Goal: Task Accomplishment & Management: Complete application form

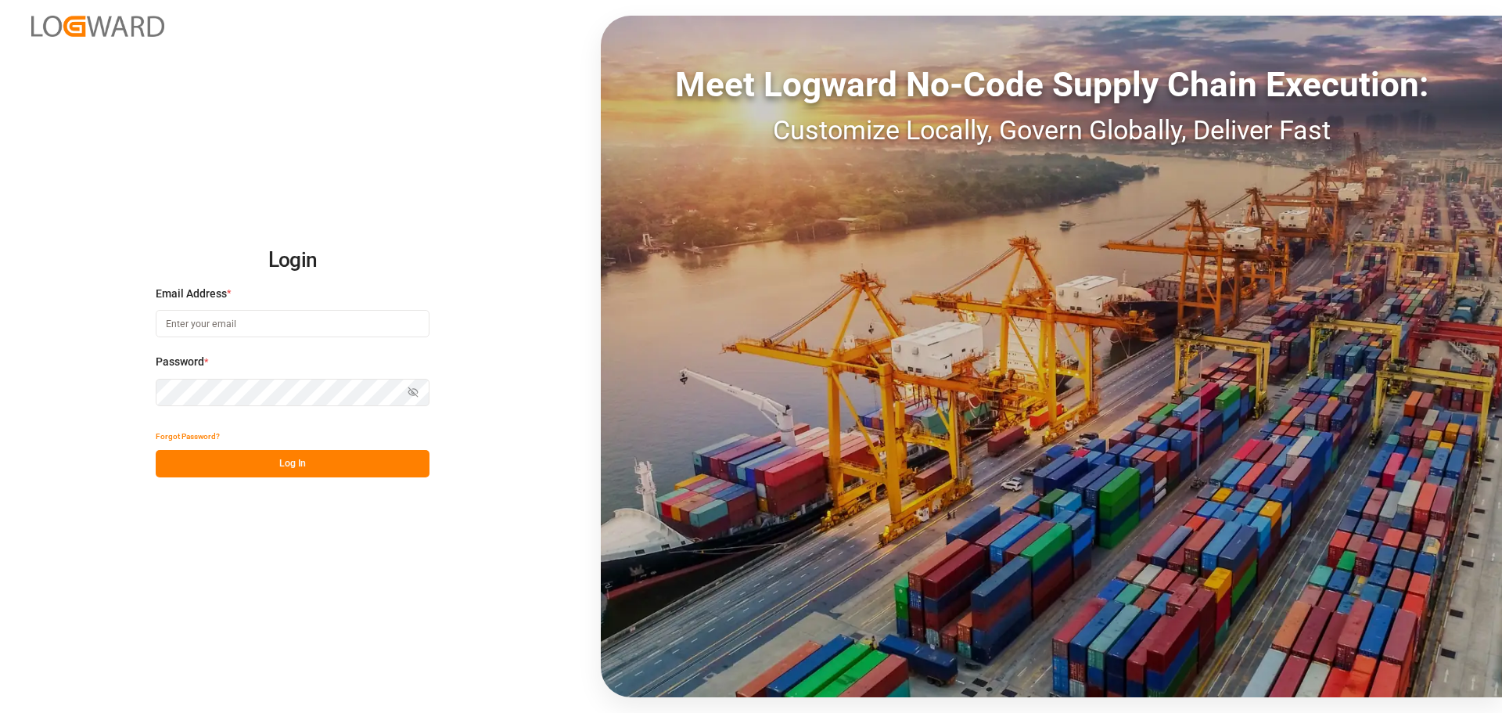
type input "[EMAIL_ADDRESS][DOMAIN_NAME]"
click at [318, 458] on button "Log In" at bounding box center [293, 463] width 274 height 27
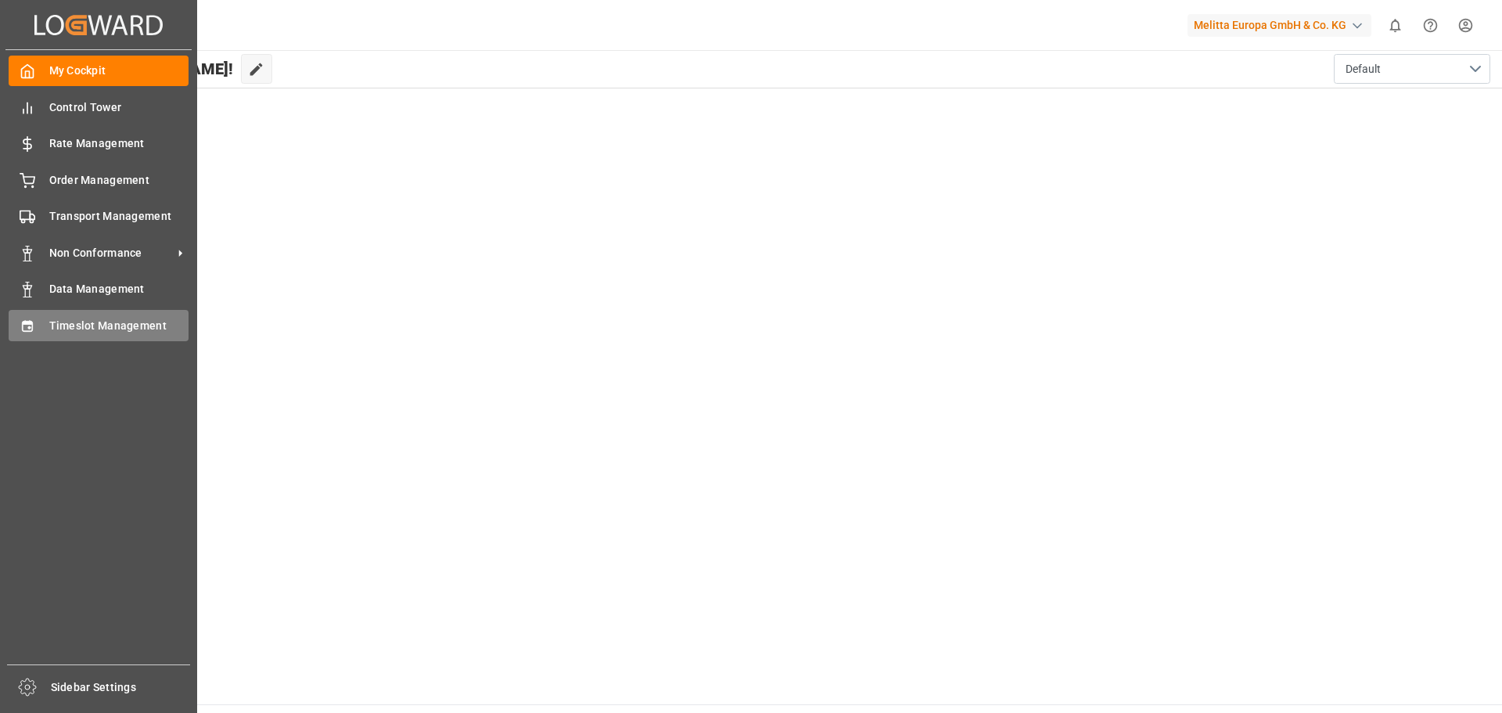
click at [82, 324] on span "Timeslot Management" at bounding box center [119, 326] width 140 height 16
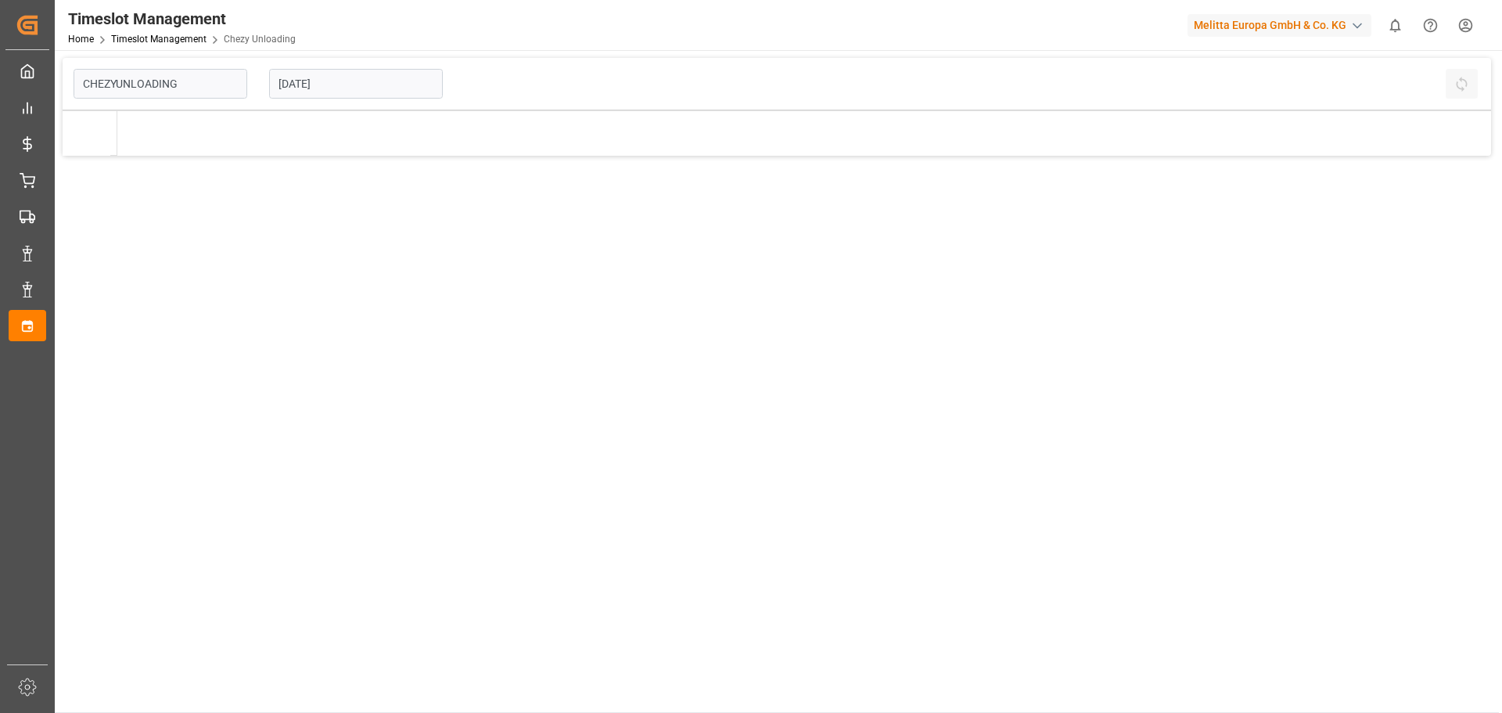
type input "Chezy Unloading"
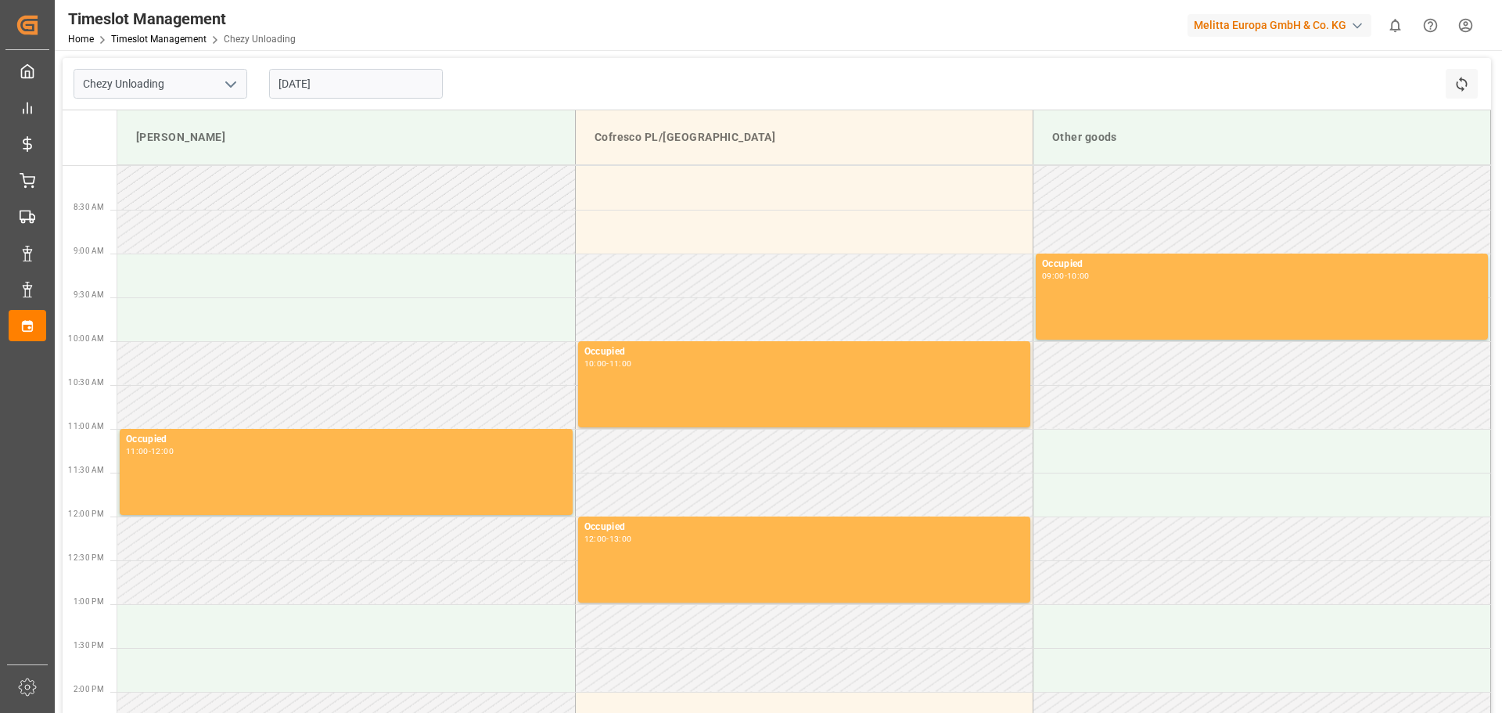
click at [344, 81] on input "[DATE]" at bounding box center [356, 84] width 174 height 30
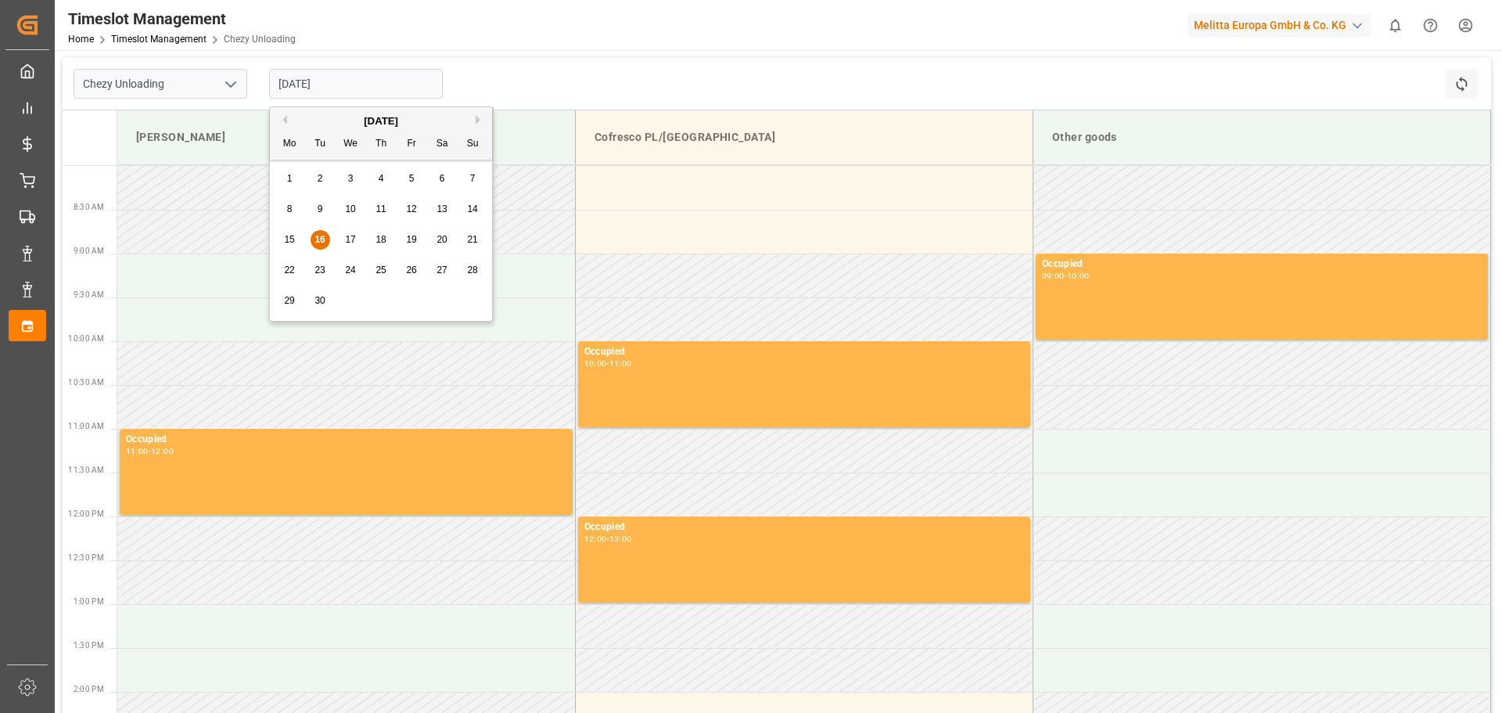
click at [322, 268] on span "23" at bounding box center [320, 269] width 10 height 11
type input "[DATE]"
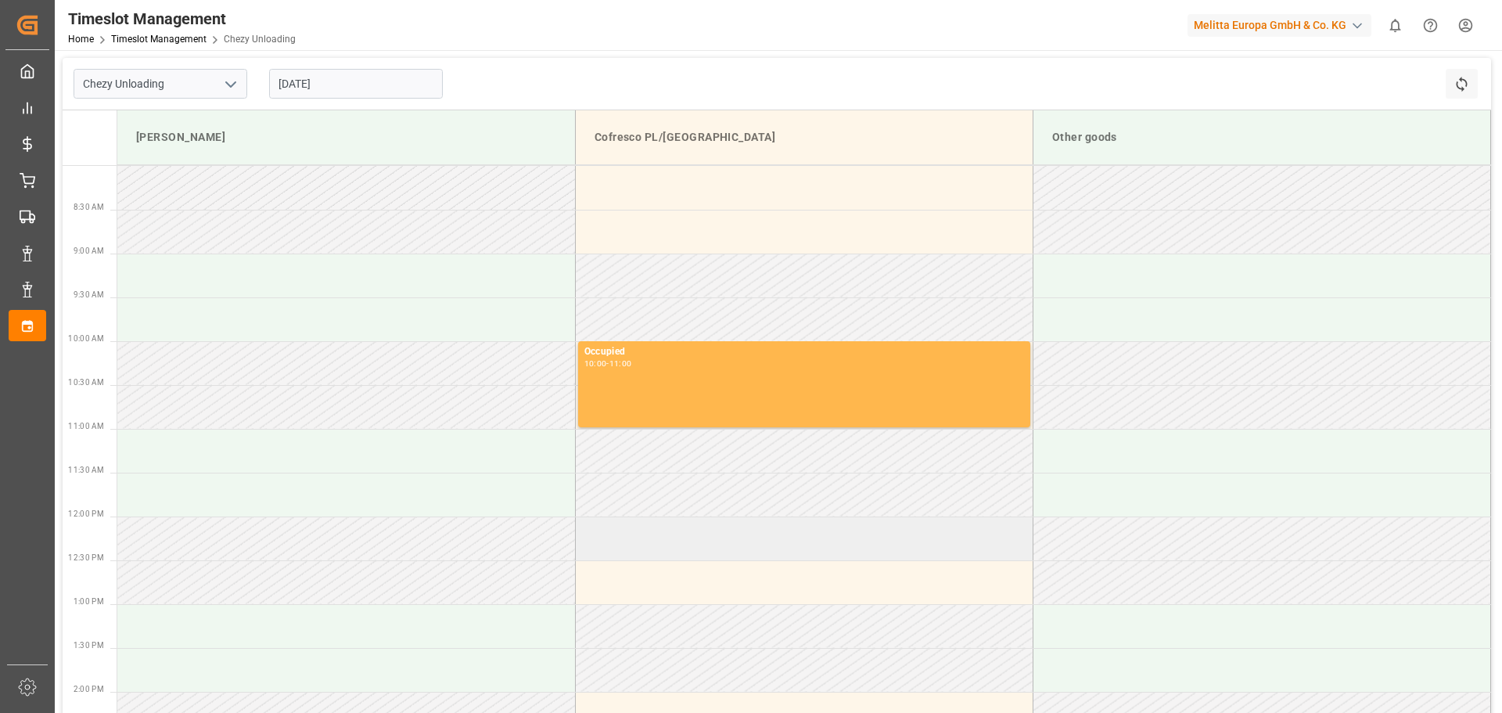
drag, startPoint x: 653, startPoint y: 542, endPoint x: 645, endPoint y: 544, distance: 8.0
click at [651, 542] on td at bounding box center [804, 538] width 458 height 44
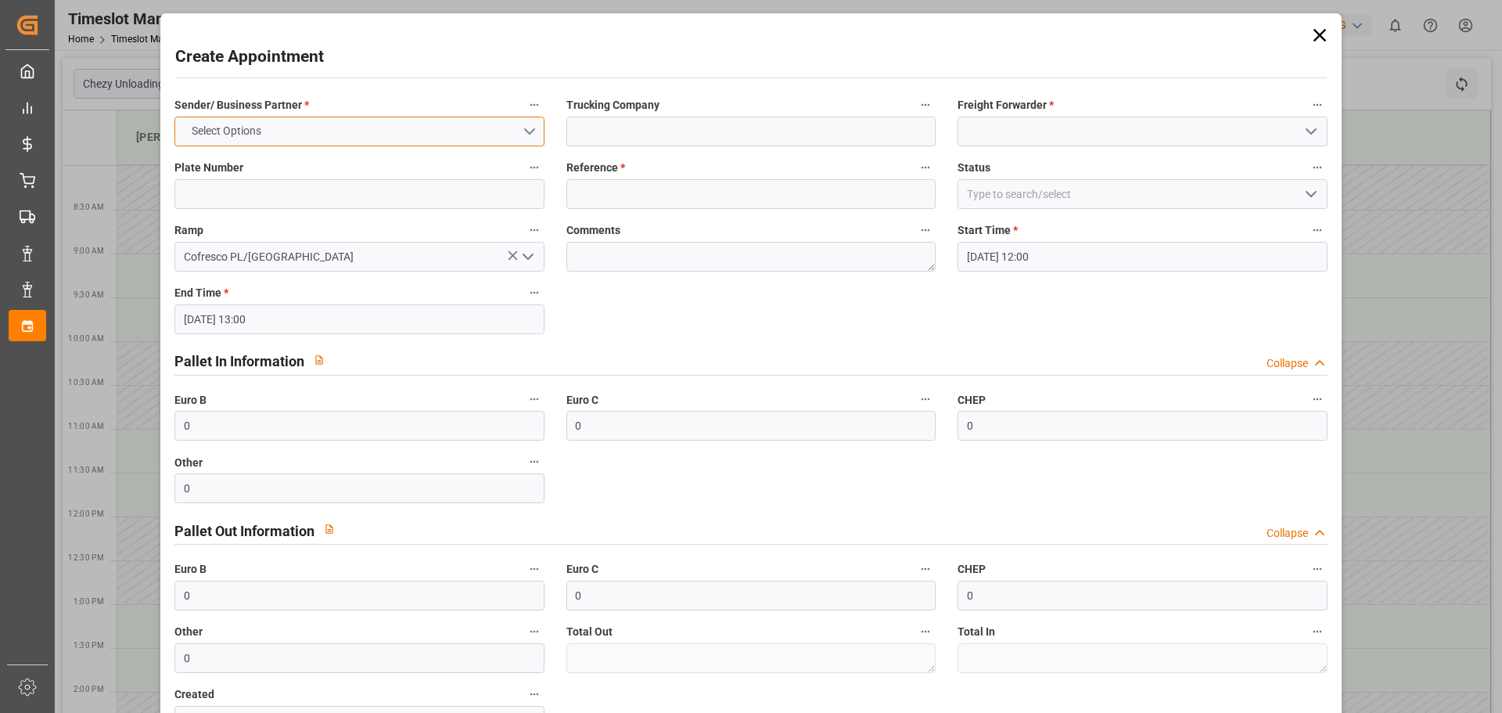
click at [534, 125] on button "Select Options" at bounding box center [358, 132] width 369 height 30
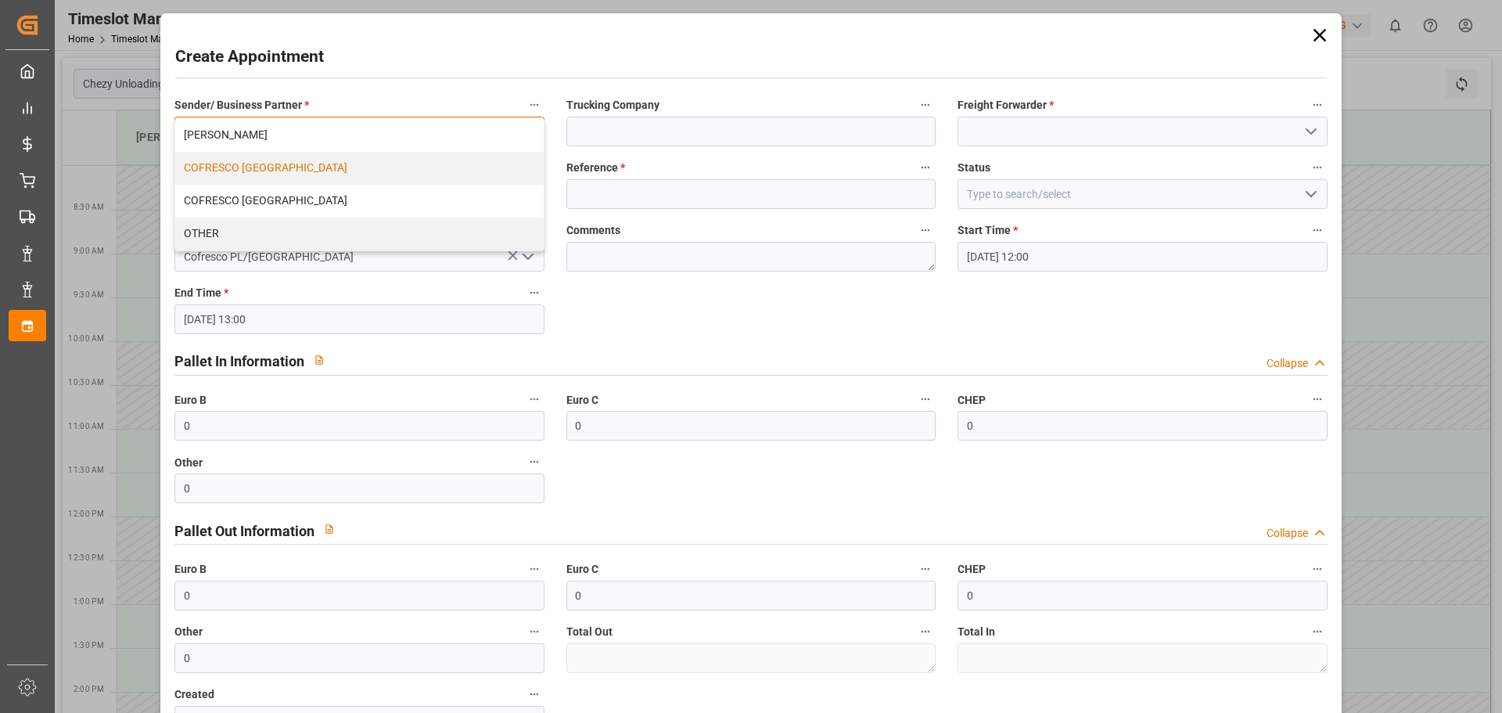
click at [279, 173] on div "COFRESCO [GEOGRAPHIC_DATA]" at bounding box center [359, 168] width 368 height 33
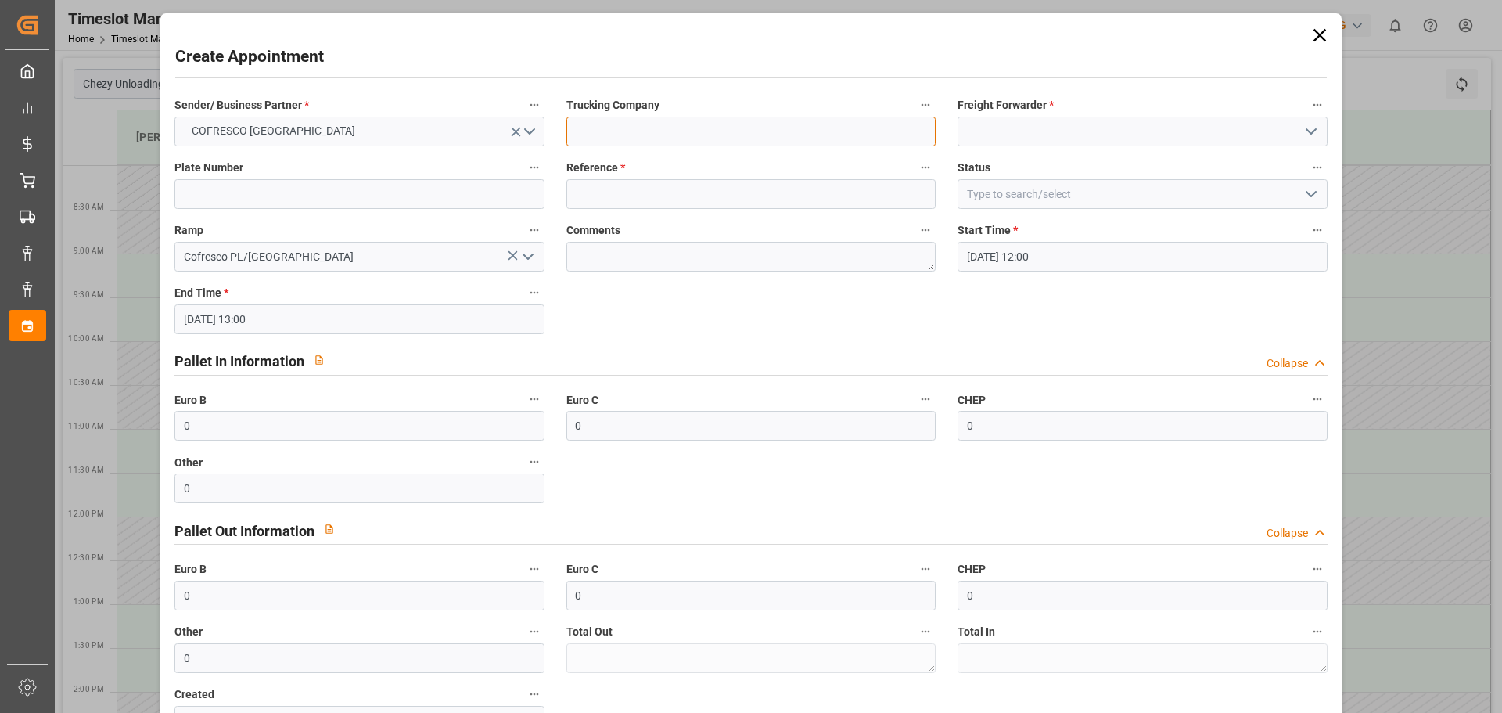
click at [640, 131] on input at bounding box center [751, 132] width 369 height 30
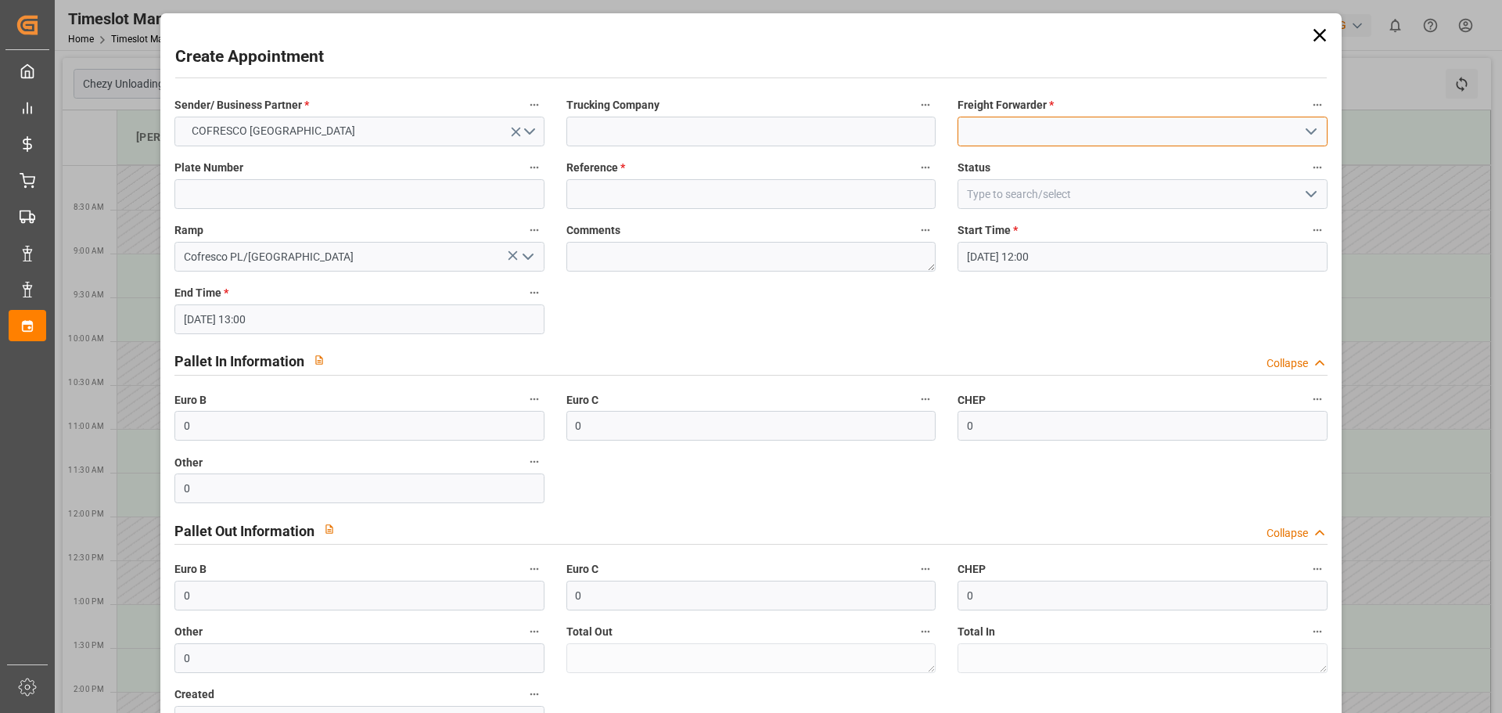
click at [1105, 128] on input at bounding box center [1142, 132] width 369 height 30
click at [1307, 131] on polyline "open menu" at bounding box center [1311, 131] width 9 height 5
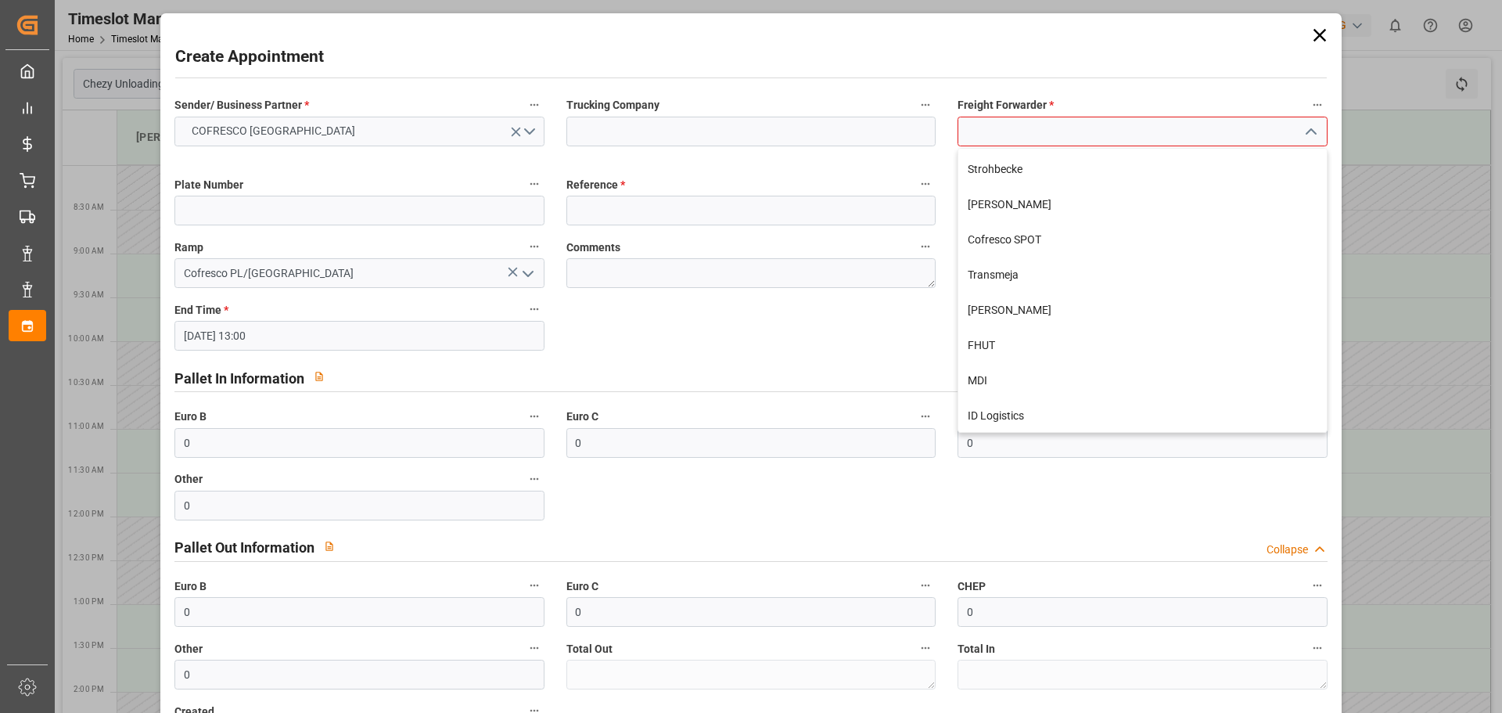
scroll to position [456, 0]
click at [1042, 413] on div "ID Logistics" at bounding box center [1143, 414] width 368 height 35
type input "ID Logistics"
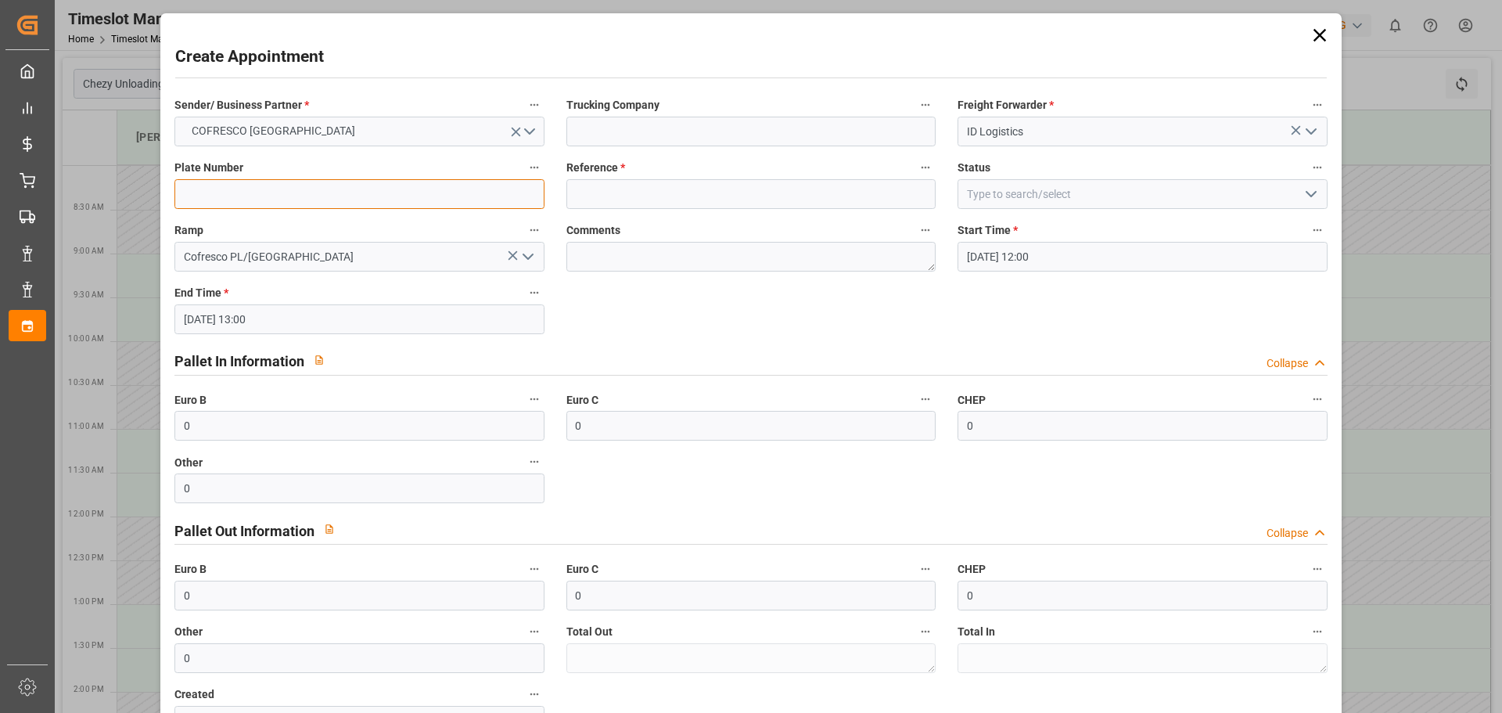
paste input "GDA81505/GDA99133"
type input "GDA81505/GDA99133"
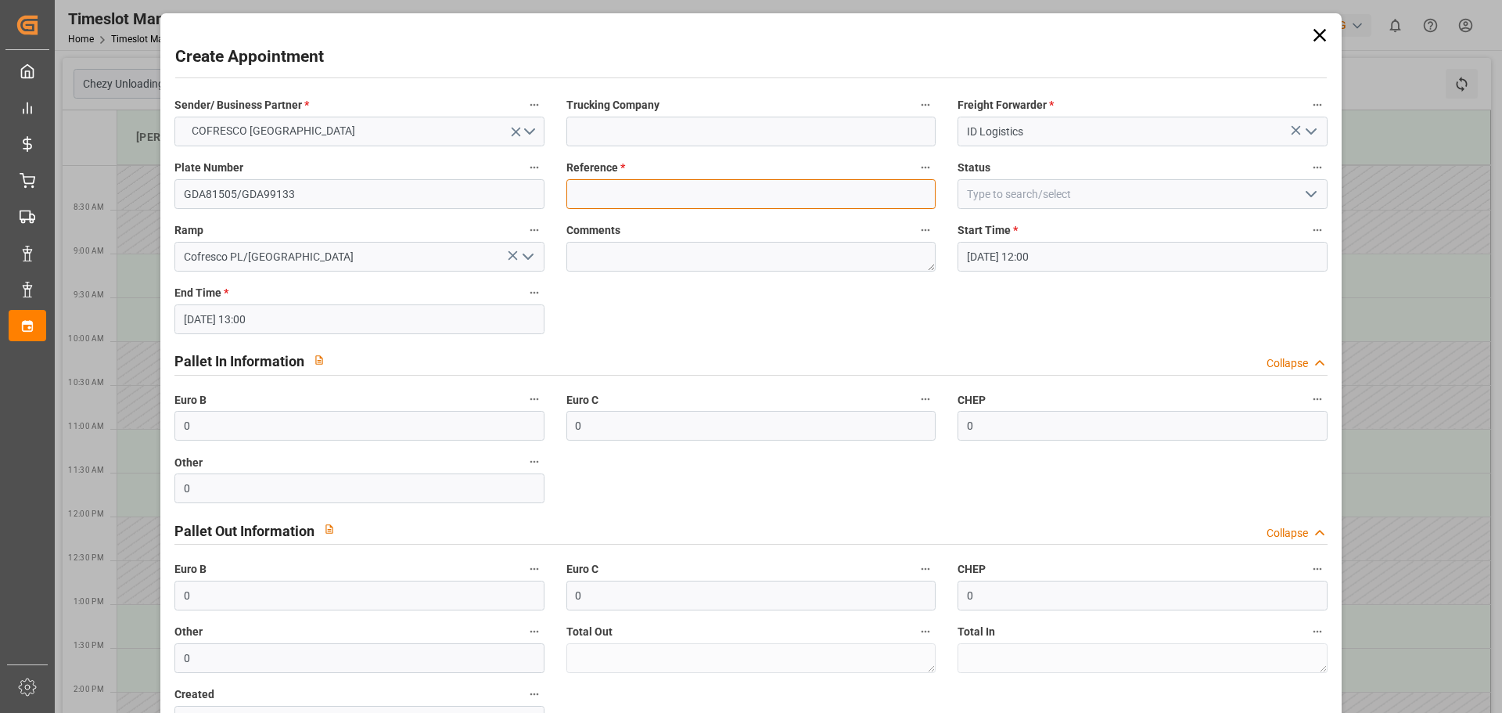
click at [586, 185] on input at bounding box center [751, 194] width 369 height 30
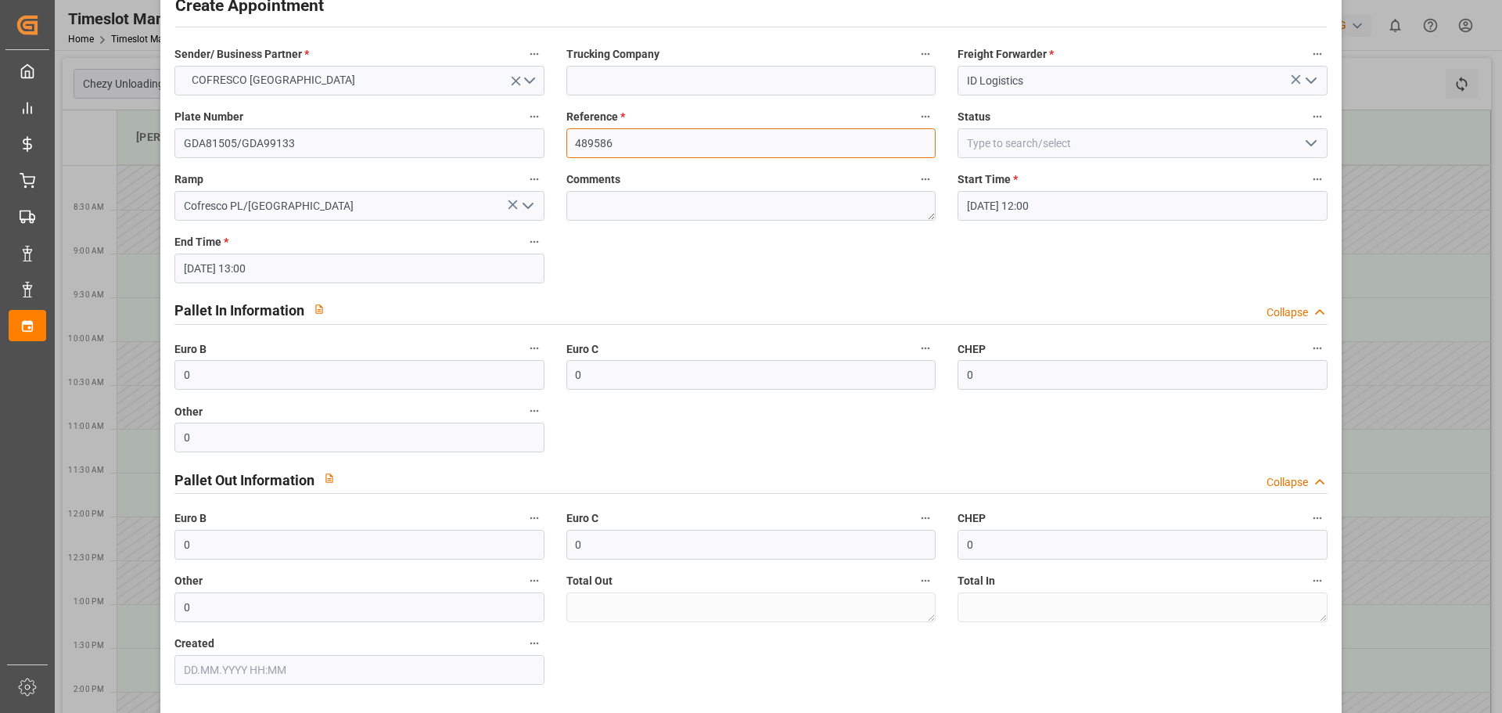
scroll to position [78, 0]
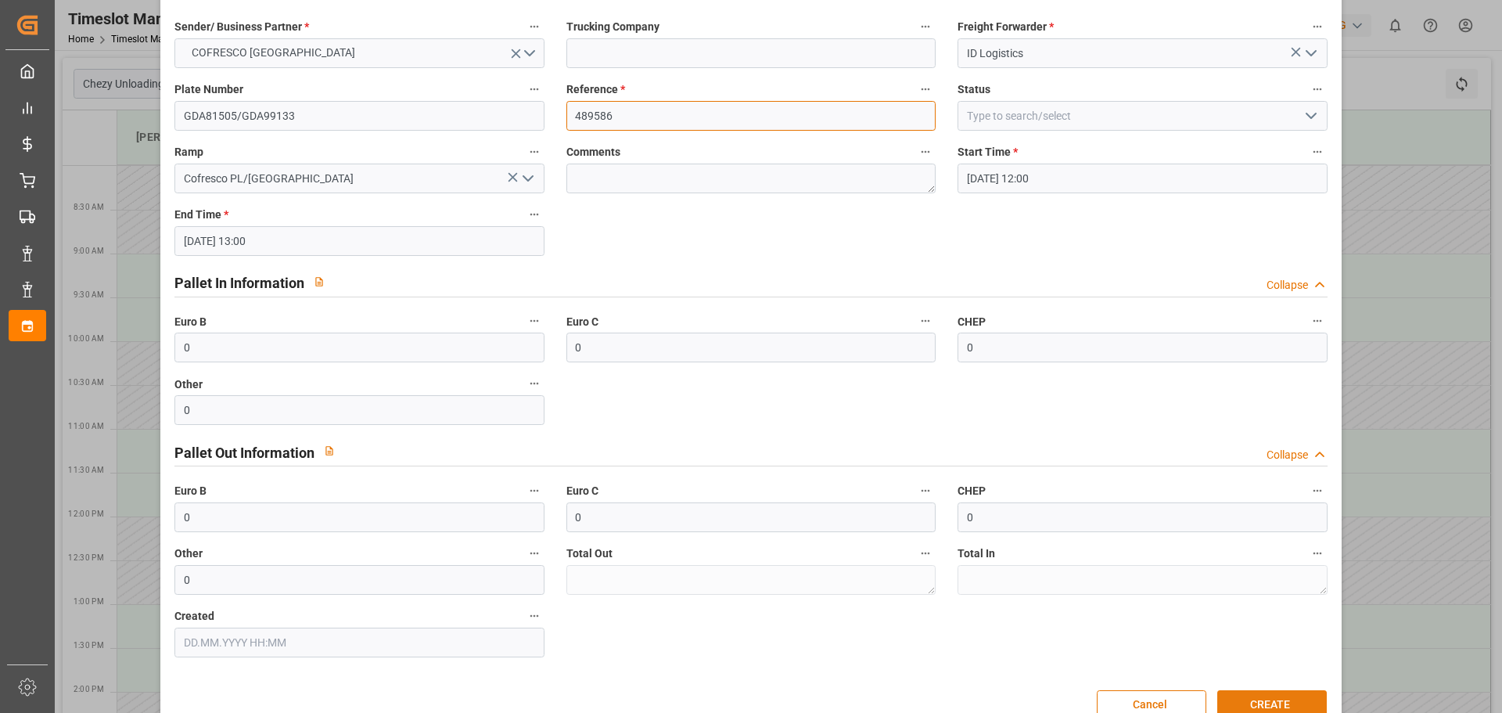
type input "489586"
click at [1276, 696] on button "CREATE" at bounding box center [1273, 705] width 110 height 30
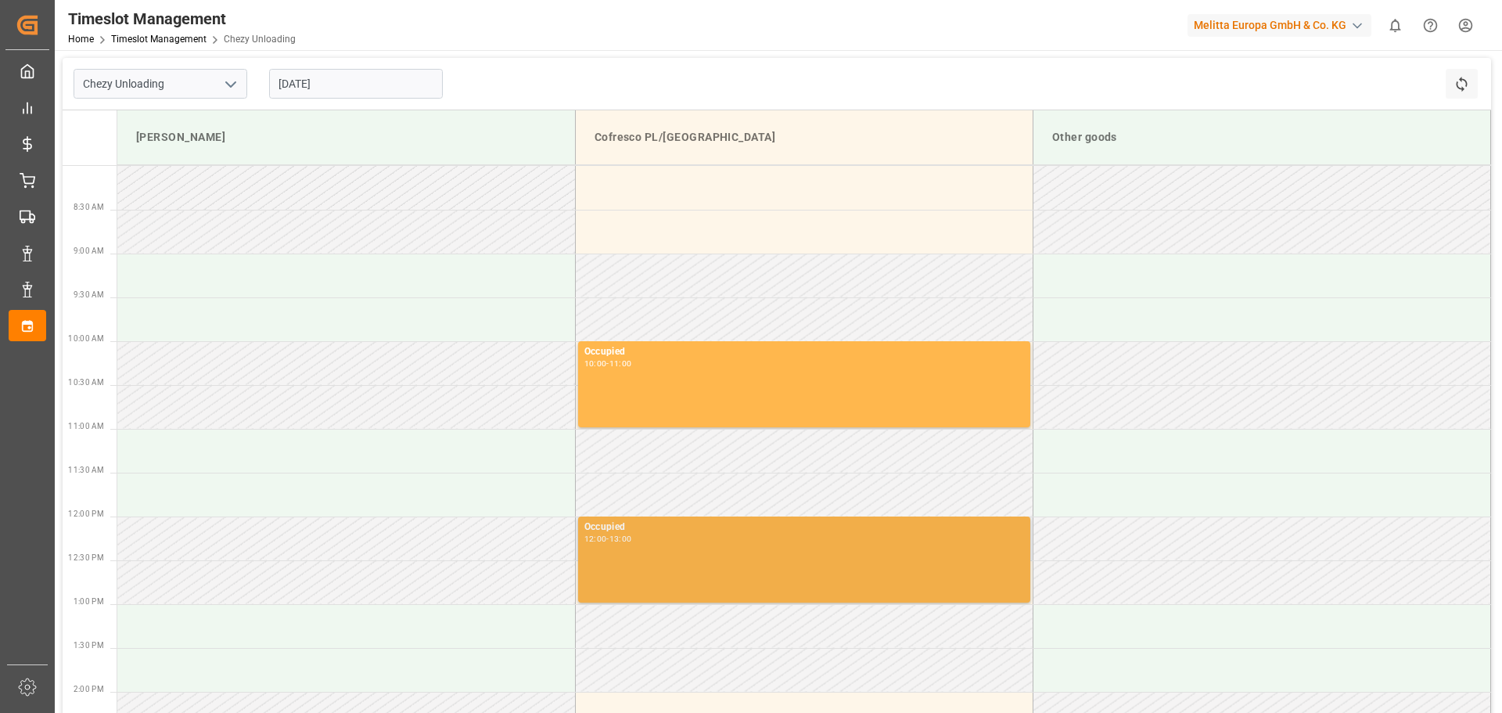
click at [658, 547] on div "Occupied 12:00 - 13:00" at bounding box center [805, 560] width 440 height 80
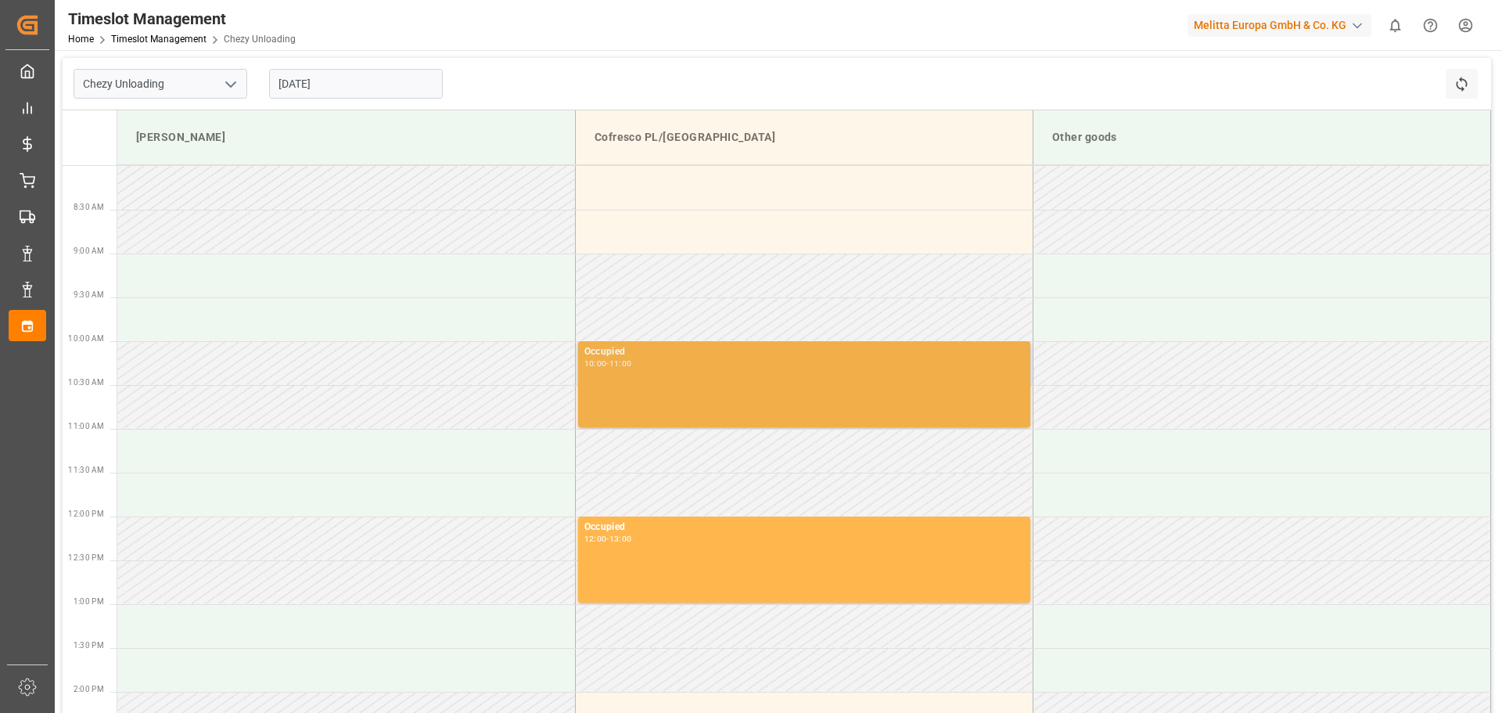
click at [757, 417] on div "Occupied 10:00 - 11:00" at bounding box center [805, 384] width 440 height 80
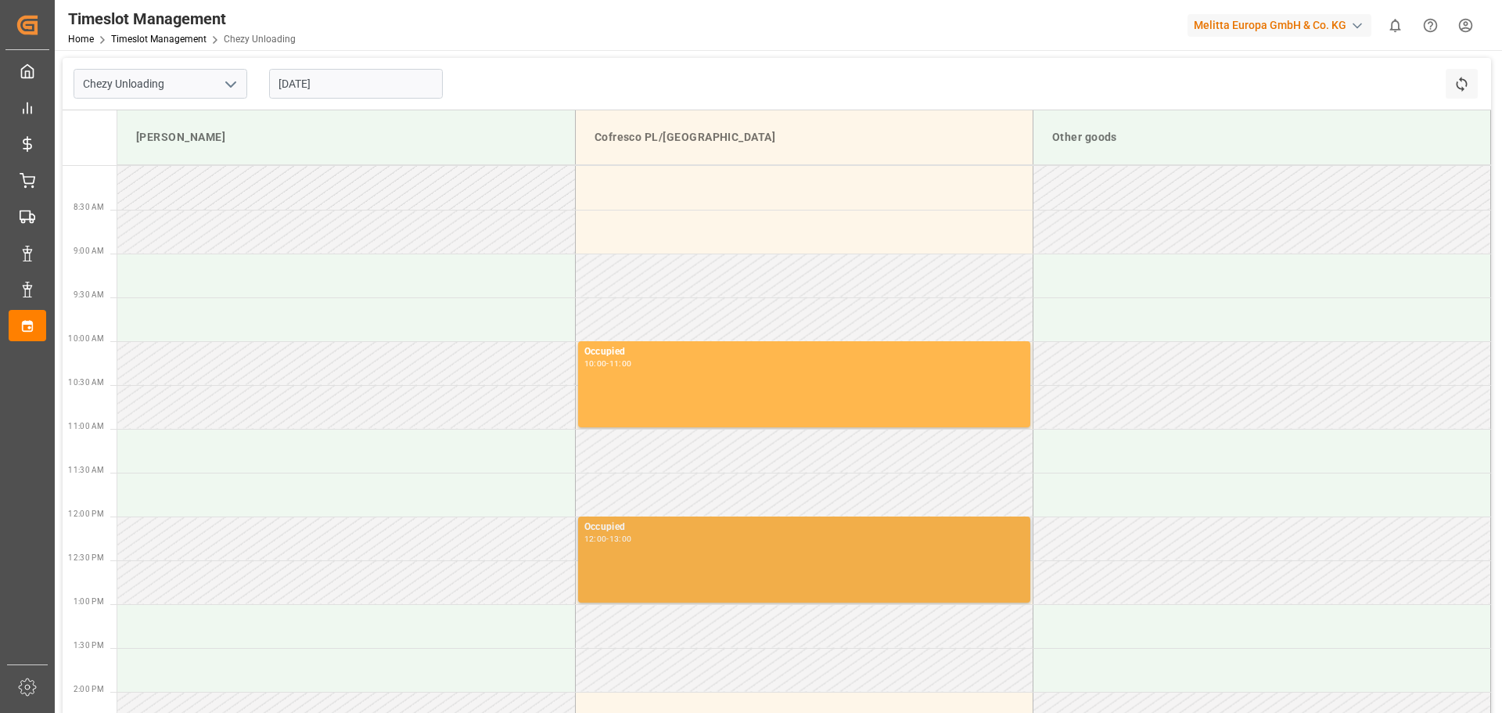
click at [717, 545] on div "Occupied 12:00 - 13:00" at bounding box center [805, 560] width 440 height 80
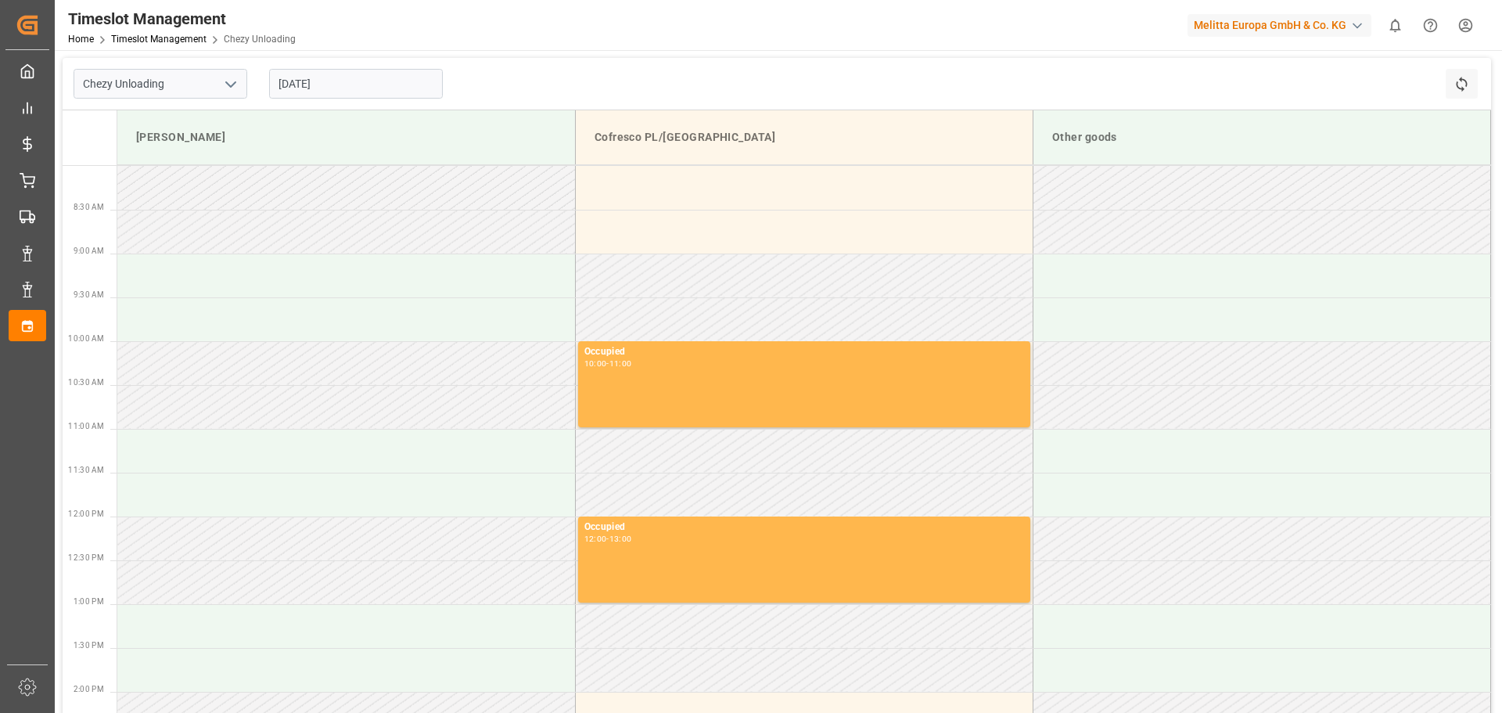
scroll to position [313, 0]
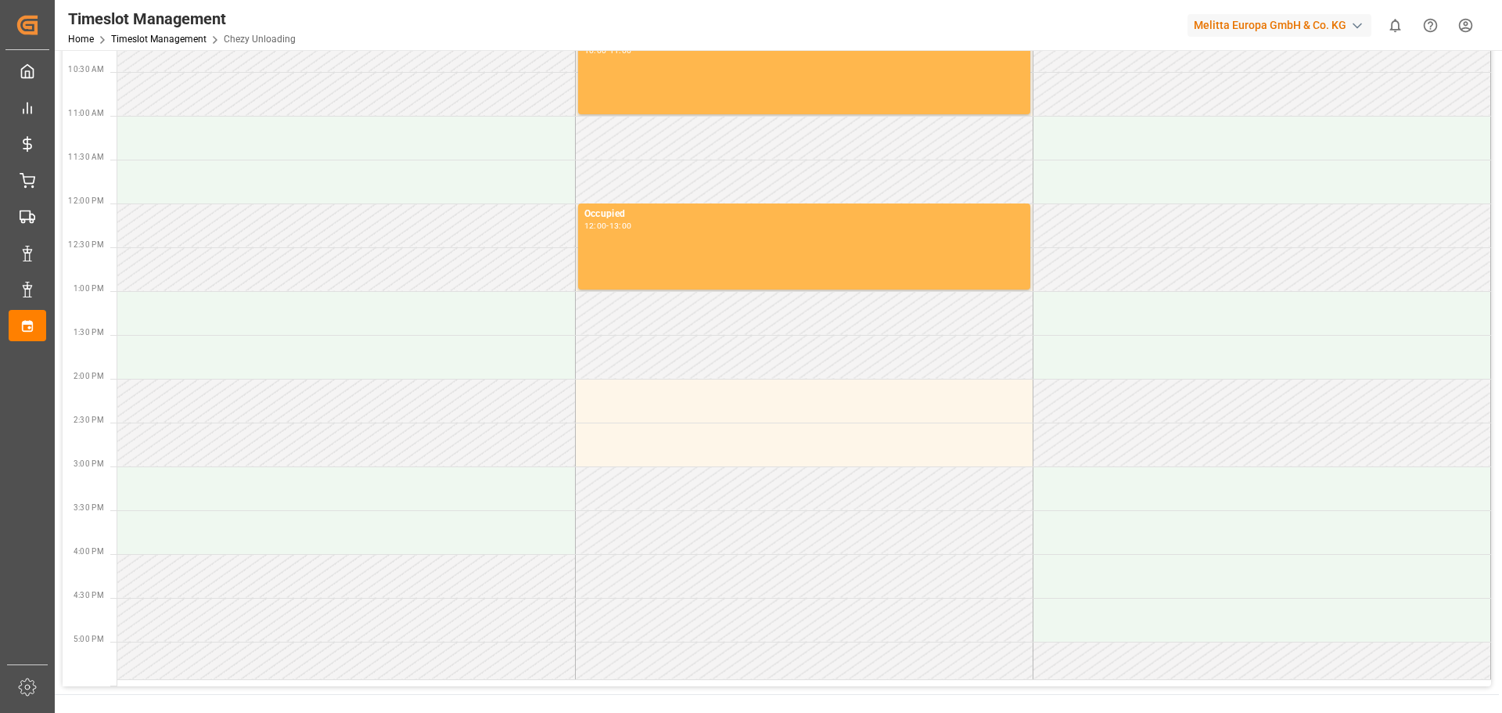
drag, startPoint x: 653, startPoint y: 228, endPoint x: 34, endPoint y: 411, distance: 646.0
click at [28, 431] on div "My Cockpit My Cockpit Control Tower Control Tower Rate Management Rate Manageme…" at bounding box center [27, 357] width 44 height 614
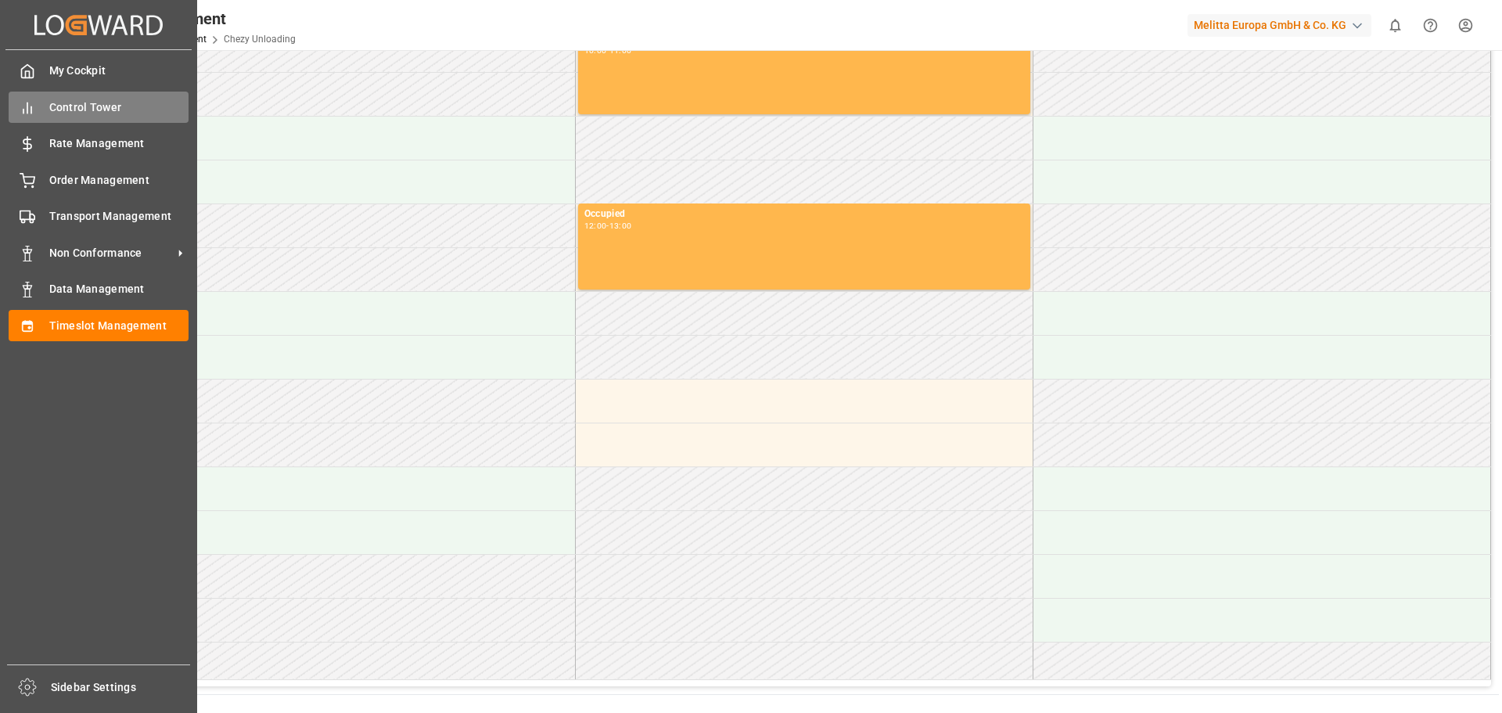
click at [96, 99] on span "Control Tower" at bounding box center [119, 107] width 140 height 16
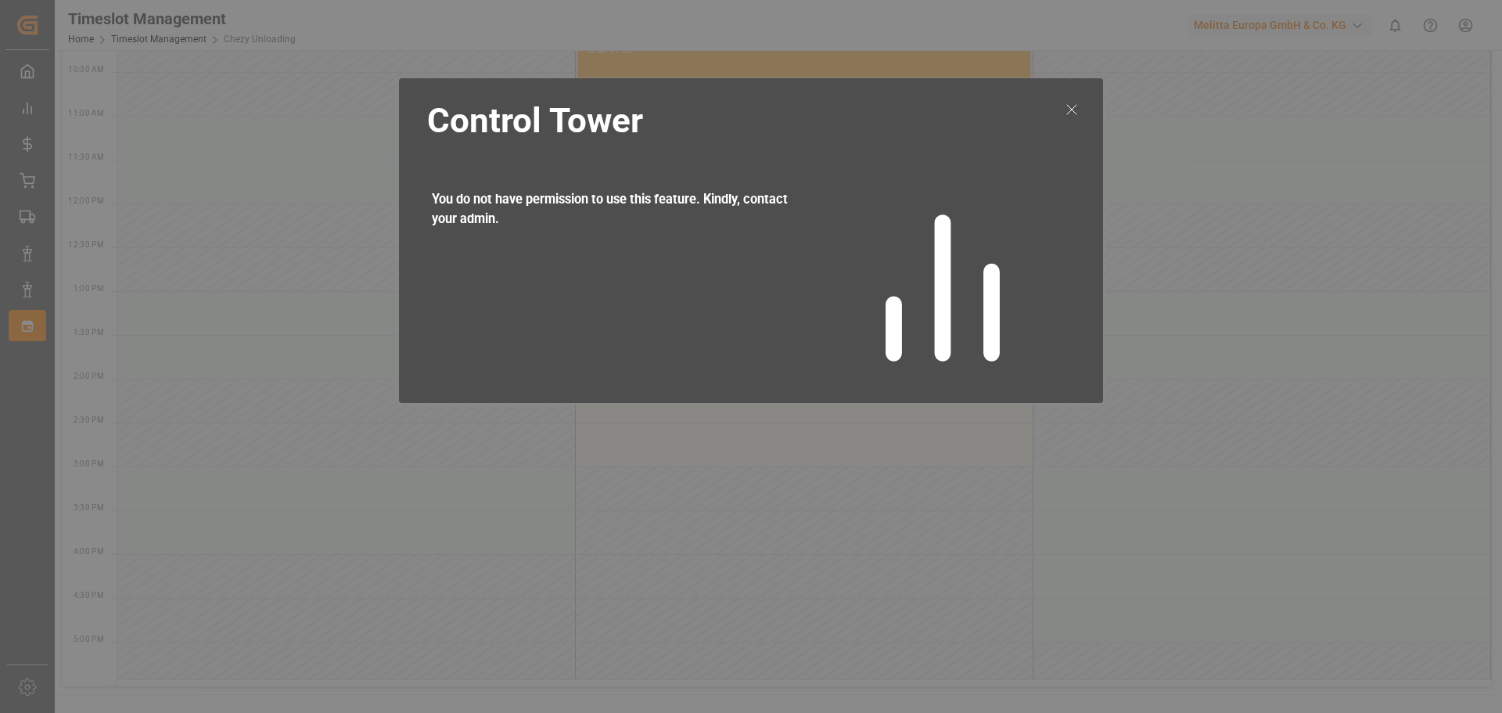
click at [1072, 106] on icon at bounding box center [1072, 109] width 19 height 19
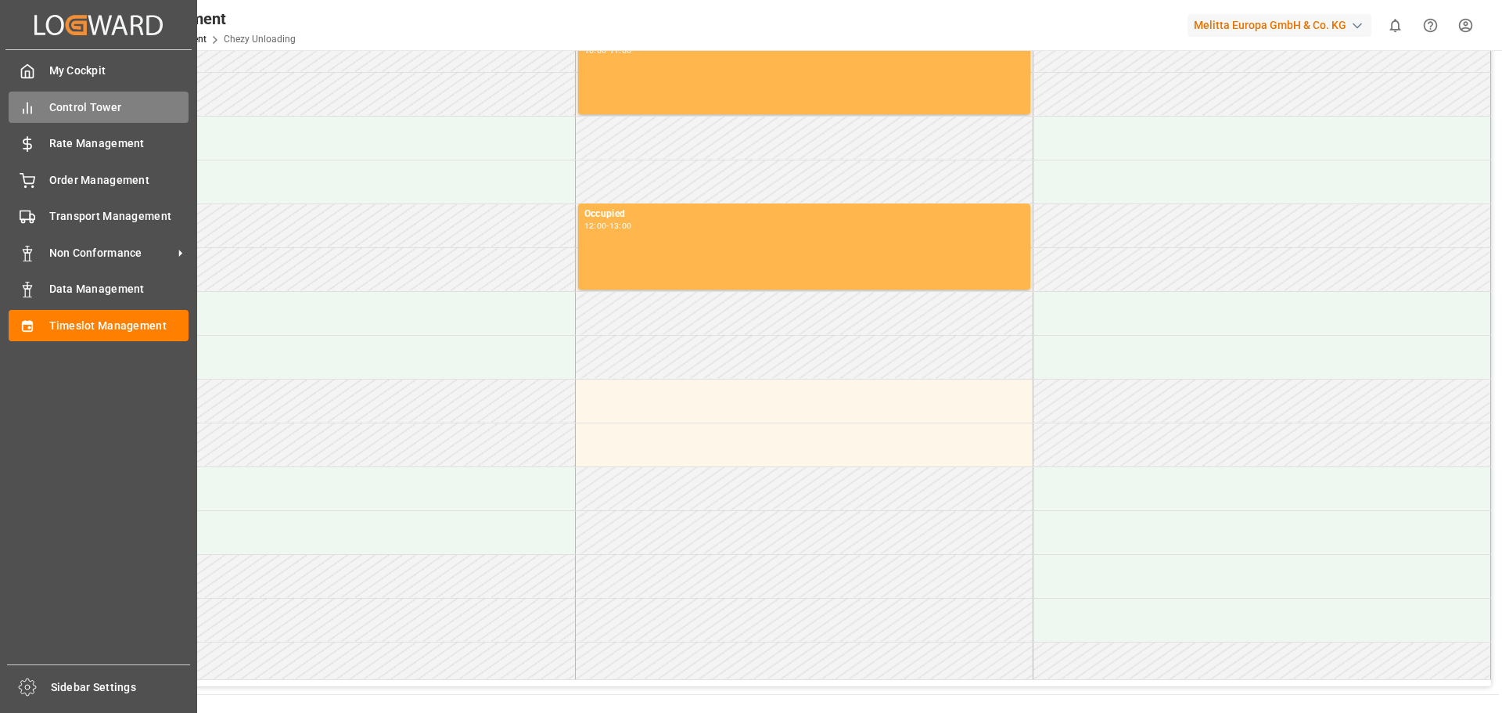
click at [92, 103] on span "Control Tower" at bounding box center [119, 107] width 140 height 16
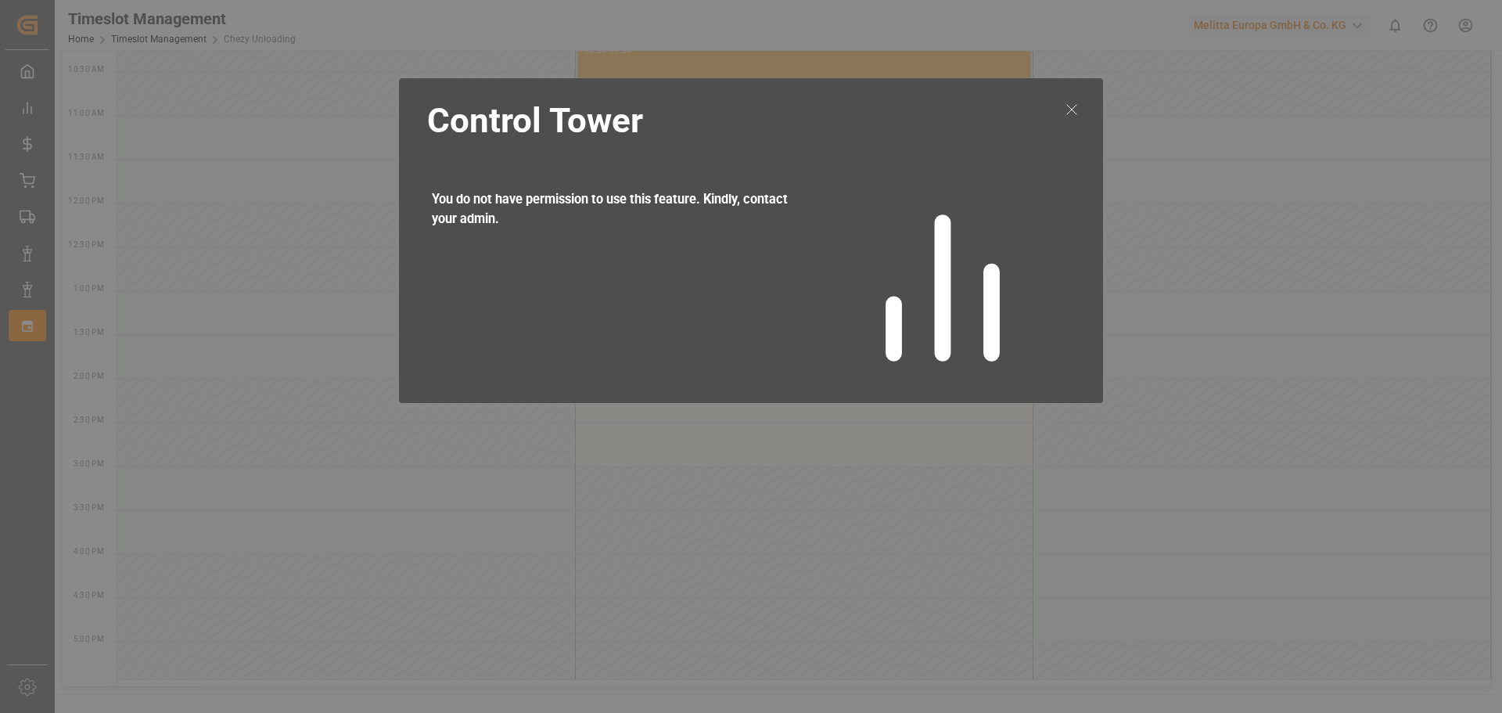
click at [1073, 108] on icon at bounding box center [1072, 109] width 19 height 19
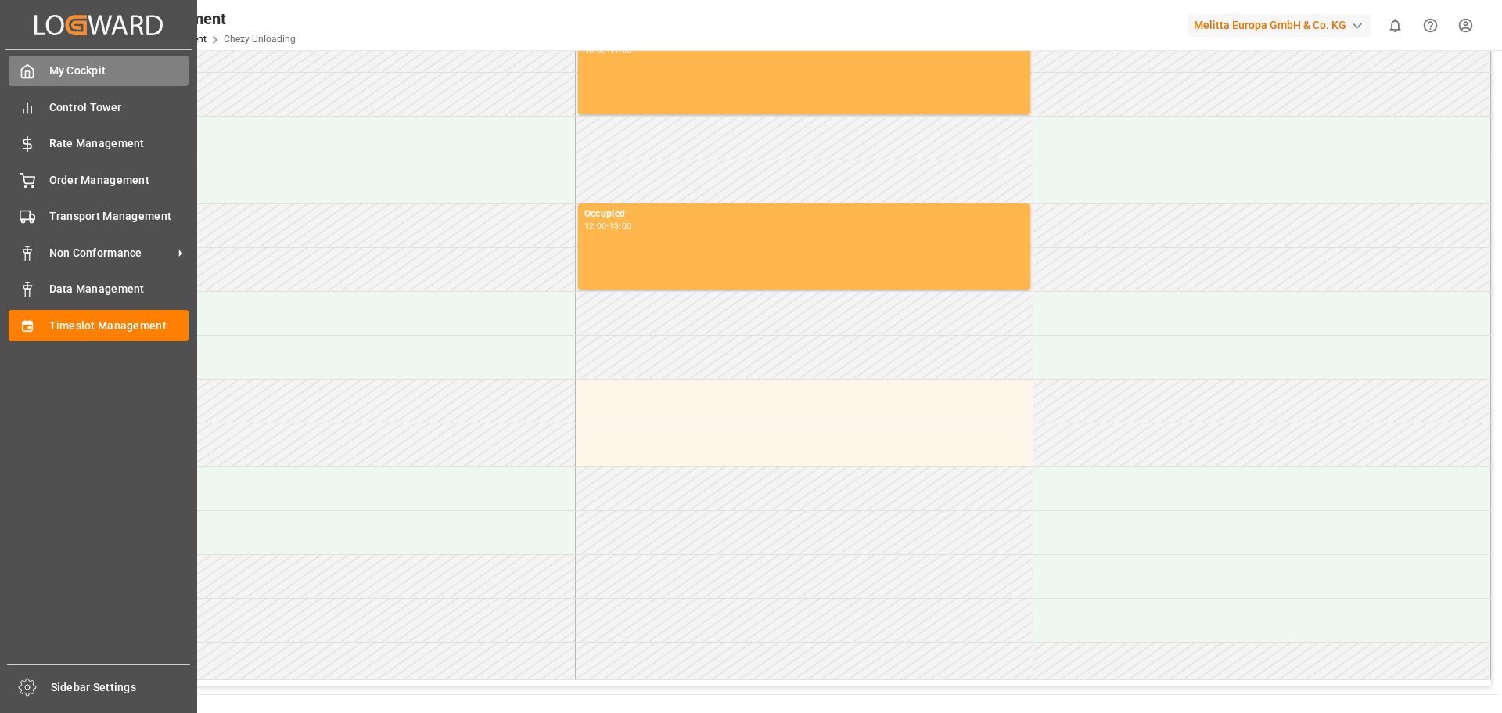
click at [85, 59] on div "My Cockpit My Cockpit" at bounding box center [99, 71] width 180 height 31
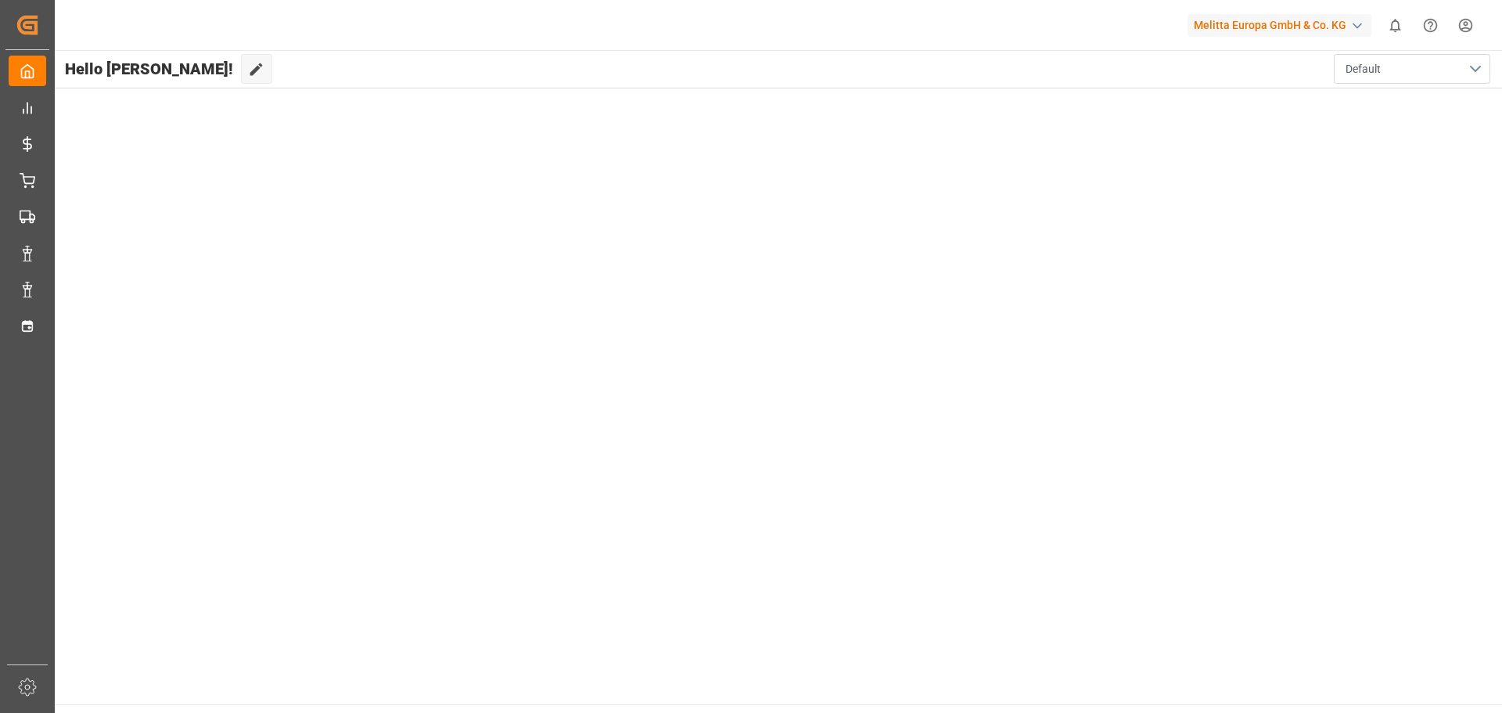
click at [1356, 72] on span "Default" at bounding box center [1363, 69] width 35 height 16
click at [559, 137] on main "Hello [PERSON_NAME]! Edit Cockpit Default Default" at bounding box center [777, 377] width 1449 height 654
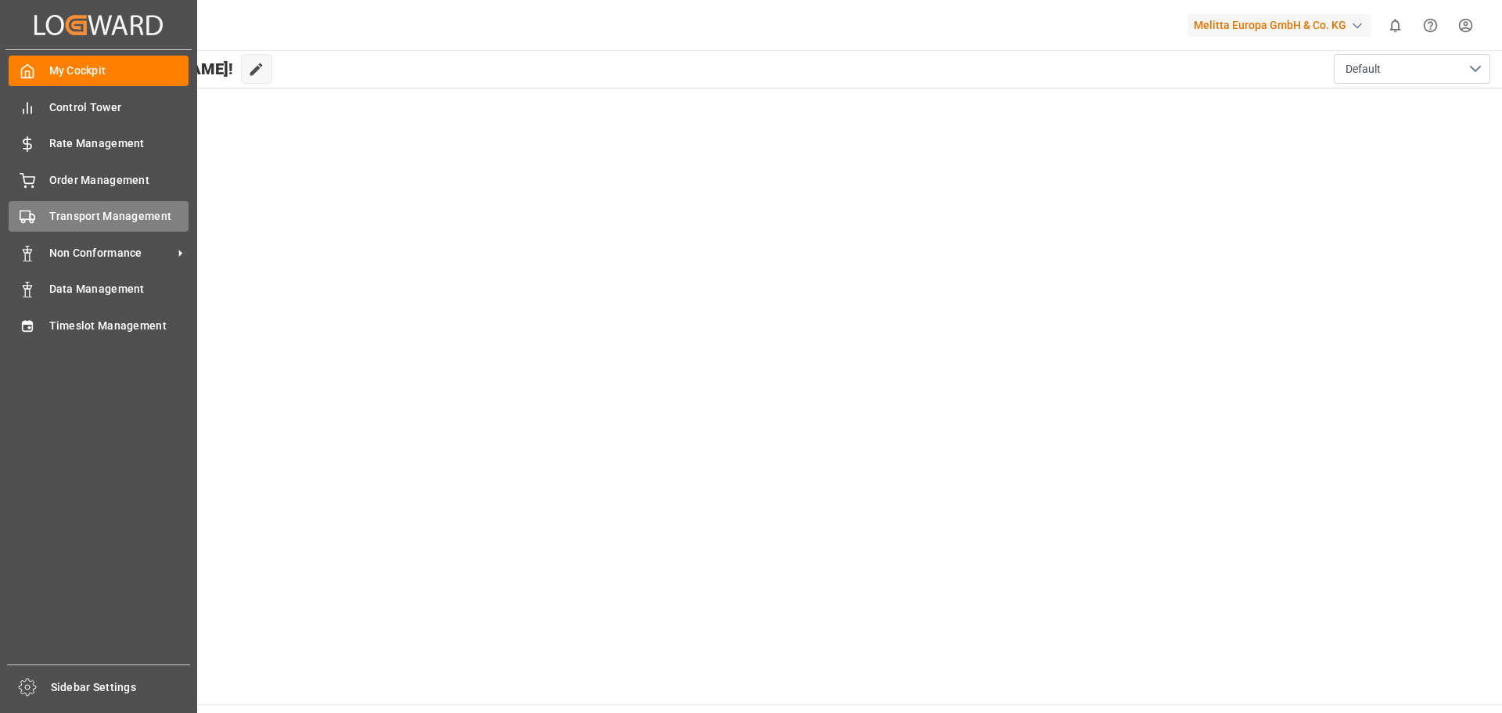
click at [122, 215] on span "Transport Management" at bounding box center [119, 216] width 140 height 16
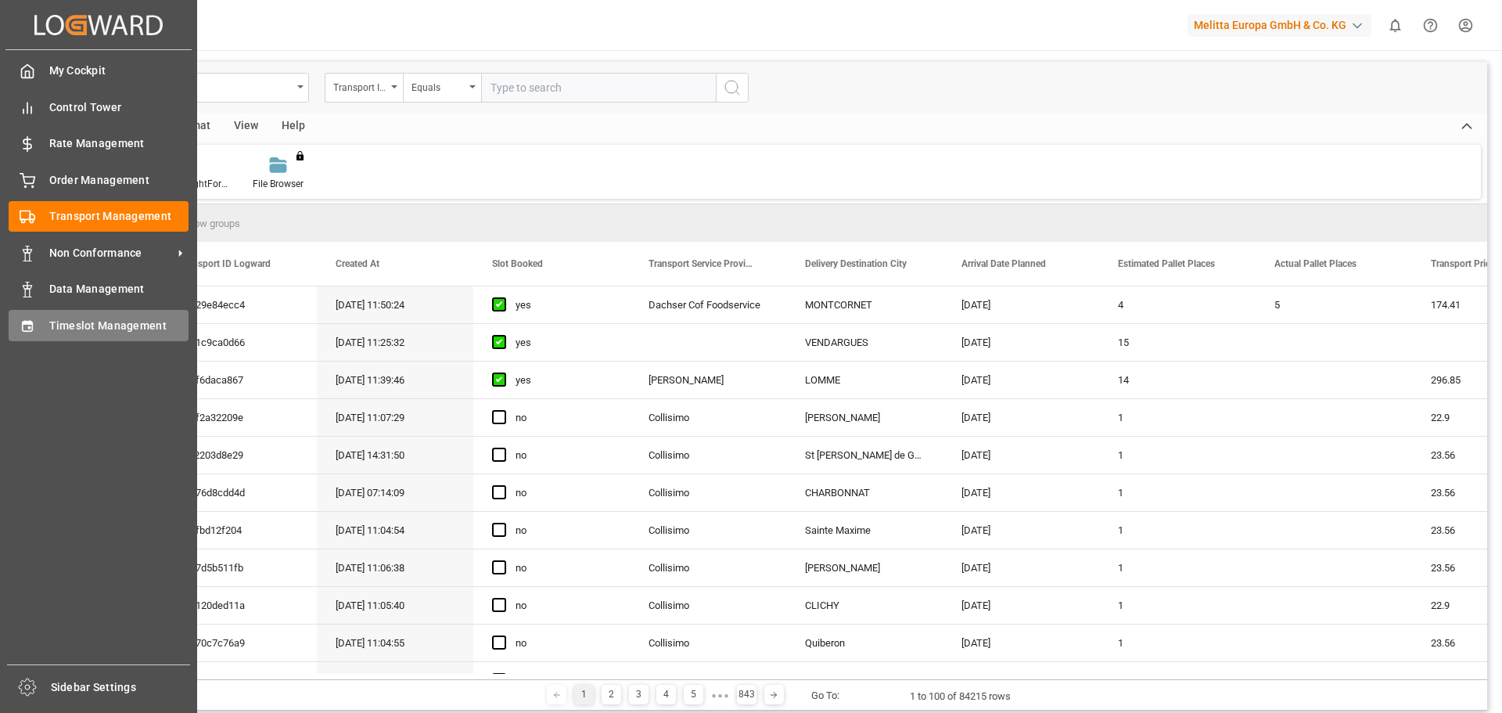
click at [54, 328] on span "Timeslot Management" at bounding box center [119, 326] width 140 height 16
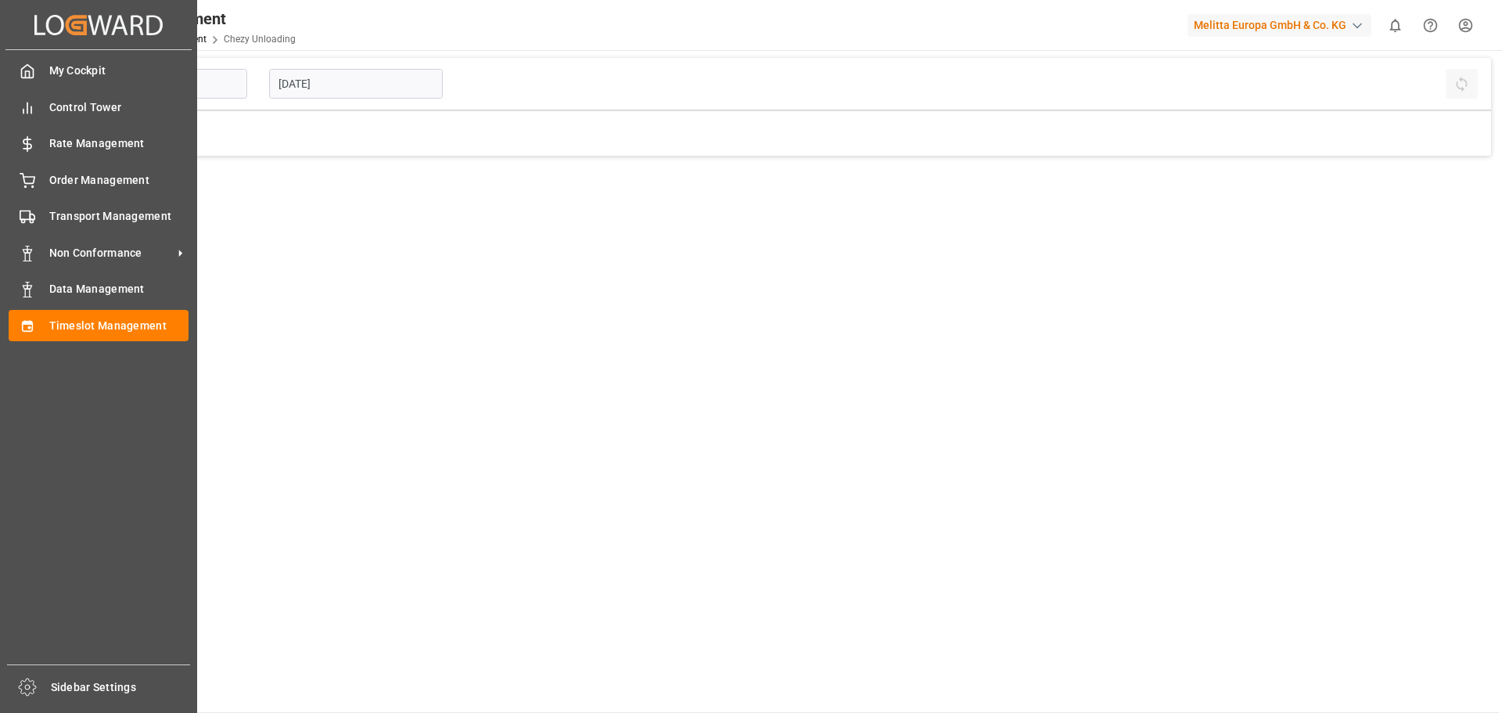
type input "Chezy Unloading"
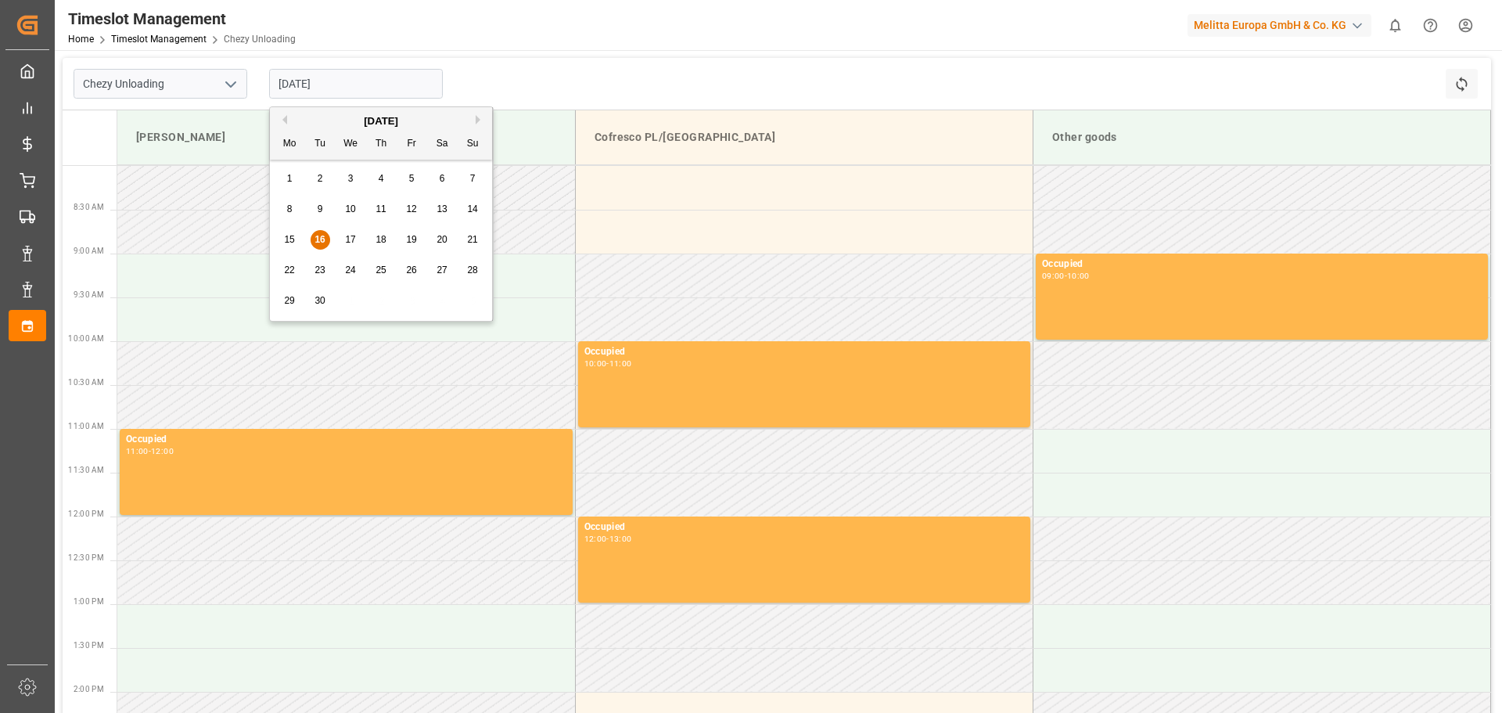
click at [321, 90] on input "[DATE]" at bounding box center [356, 84] width 174 height 30
click at [318, 270] on span "23" at bounding box center [320, 269] width 10 height 11
type input "[DATE]"
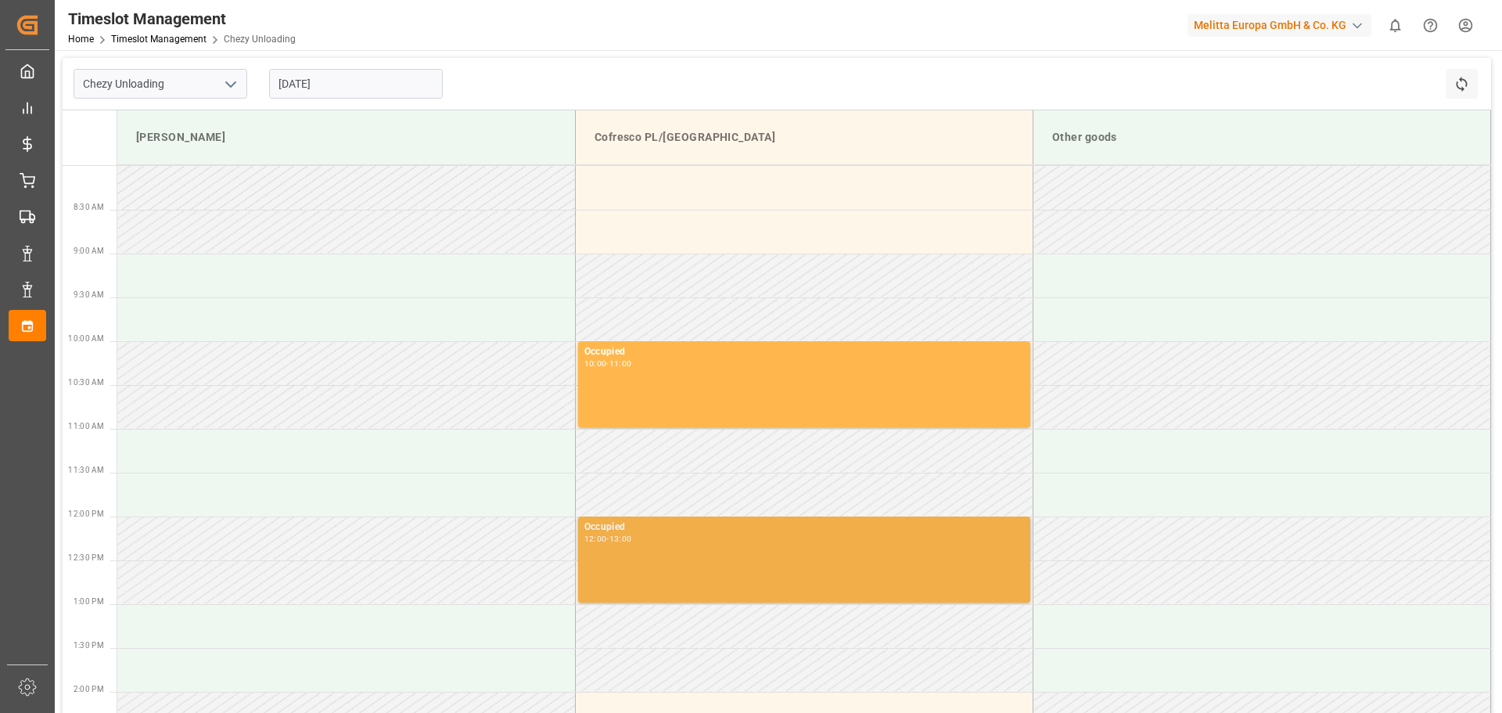
drag, startPoint x: 634, startPoint y: 554, endPoint x: 595, endPoint y: 562, distance: 39.9
click at [595, 562] on div "Occupied 12:00 - 13:00" at bounding box center [805, 560] width 440 height 80
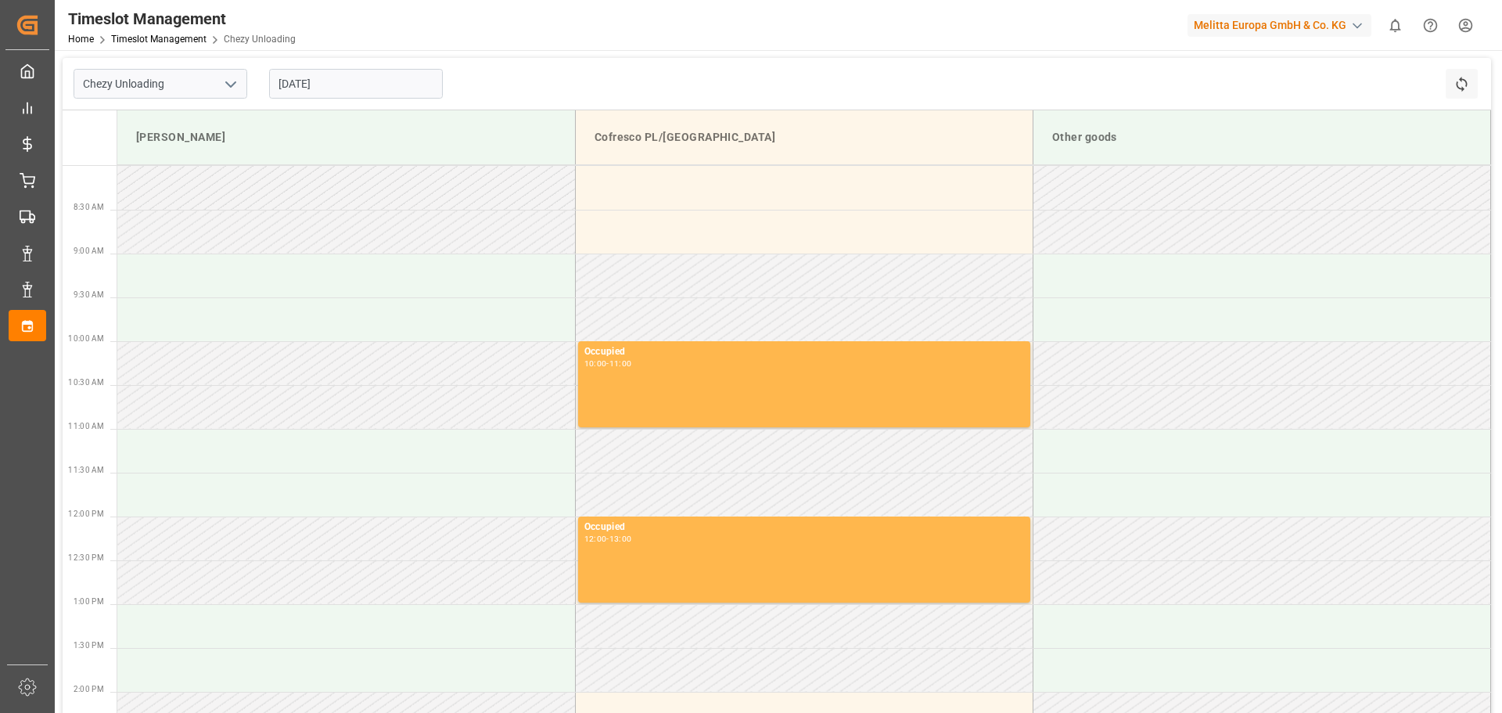
click at [1301, 26] on div "Melitta Europa GmbH & Co. KG" at bounding box center [1280, 25] width 184 height 23
click at [984, 59] on html "Created by potrace 1.15, written by [PERSON_NAME] [DATE]-[DATE] Created by potr…" at bounding box center [751, 356] width 1502 height 713
